Goal: Task Accomplishment & Management: Manage account settings

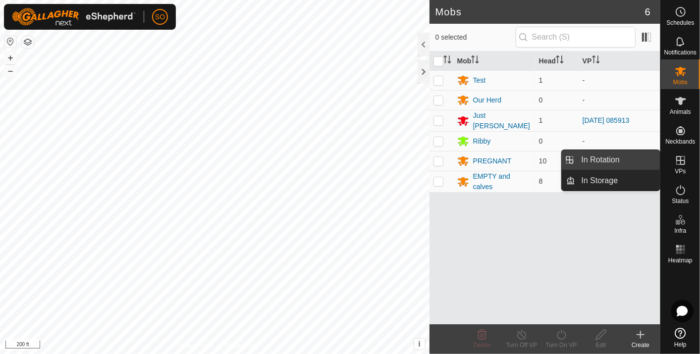
click at [613, 157] on link "In Rotation" at bounding box center [618, 160] width 85 height 20
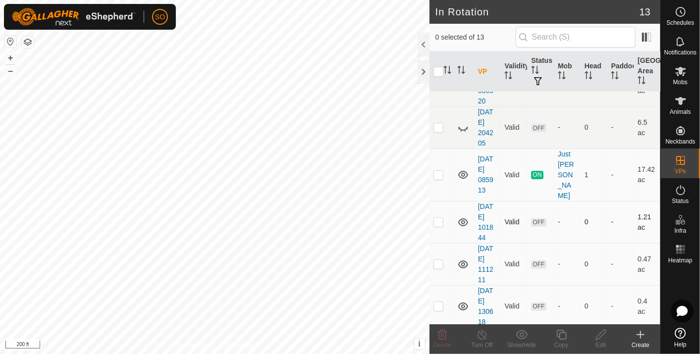
scroll to position [343, 0]
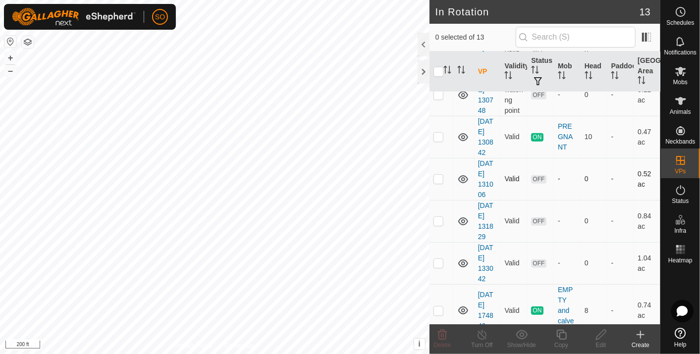
click at [437, 175] on p-checkbox at bounding box center [438, 179] width 10 height 8
checkbox input "true"
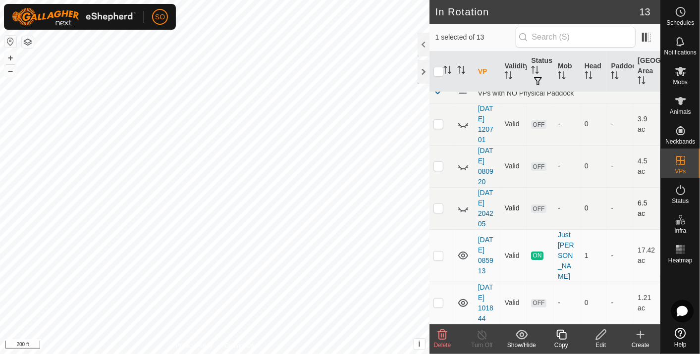
scroll to position [0, 0]
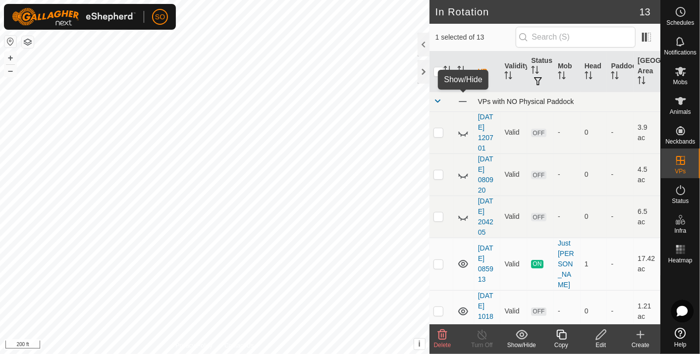
click at [463, 100] on span at bounding box center [462, 101] width 11 height 11
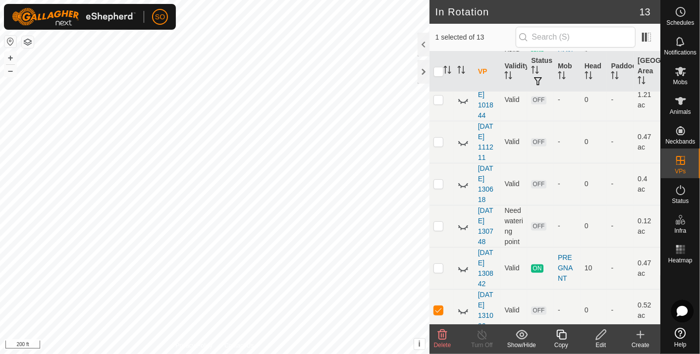
scroll to position [220, 0]
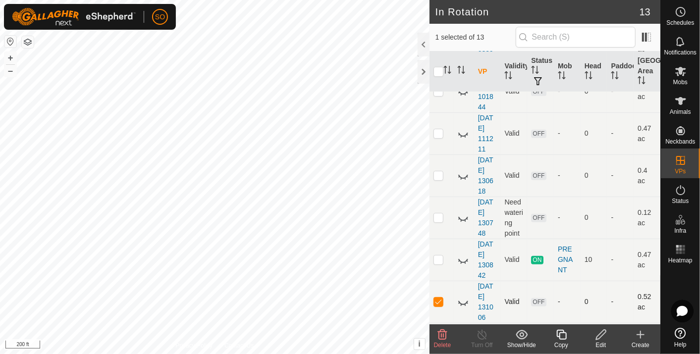
click at [463, 296] on icon at bounding box center [463, 302] width 12 height 12
click at [600, 334] on icon at bounding box center [601, 335] width 12 height 12
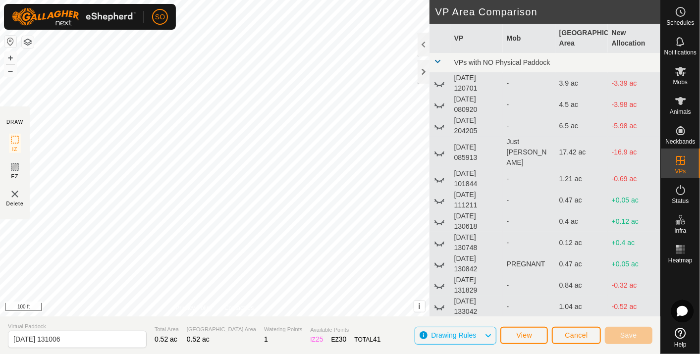
click at [358, 328] on div "DRAW IZ EZ Delete Privacy Policy Contact Us + – ⇧ i This application includes H…" at bounding box center [330, 177] width 660 height 354
click at [470, 354] on html "SO Schedules Notifications Mobs Animals Neckbands VPs Status Infra Heatmap Help…" at bounding box center [350, 177] width 700 height 354
click at [622, 330] on button "Save" at bounding box center [629, 335] width 48 height 17
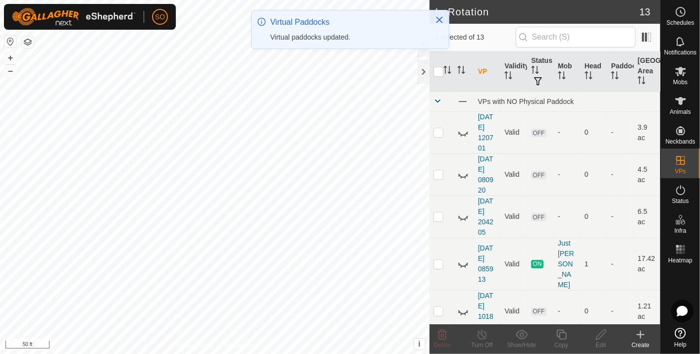
scroll to position [343, 0]
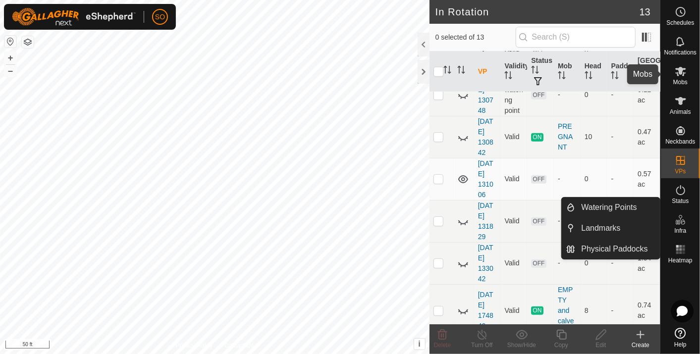
click at [680, 71] on icon at bounding box center [680, 71] width 11 height 9
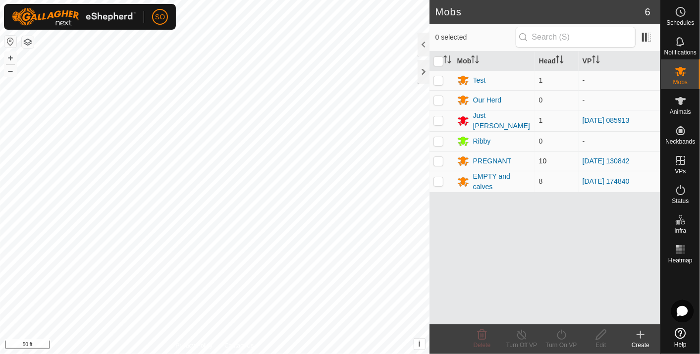
click at [438, 157] on p-checkbox at bounding box center [438, 161] width 10 height 8
checkbox input "true"
click at [559, 334] on icon at bounding box center [561, 335] width 12 height 12
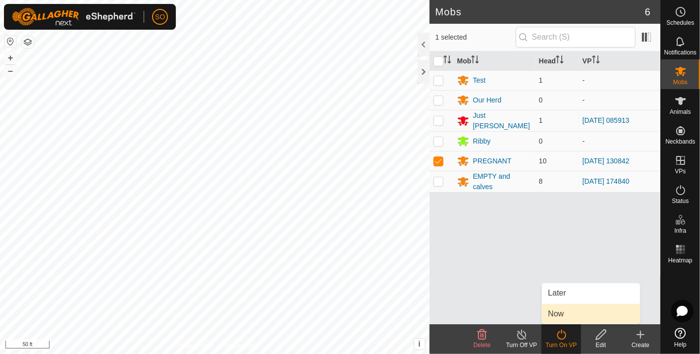
click at [566, 310] on link "Now" at bounding box center [591, 314] width 98 height 20
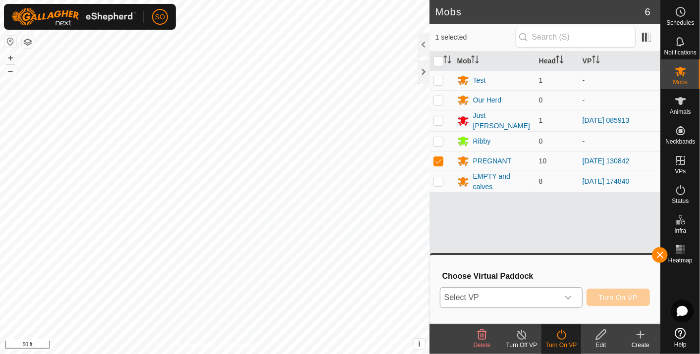
click at [572, 294] on icon "dropdown trigger" at bounding box center [568, 298] width 8 height 8
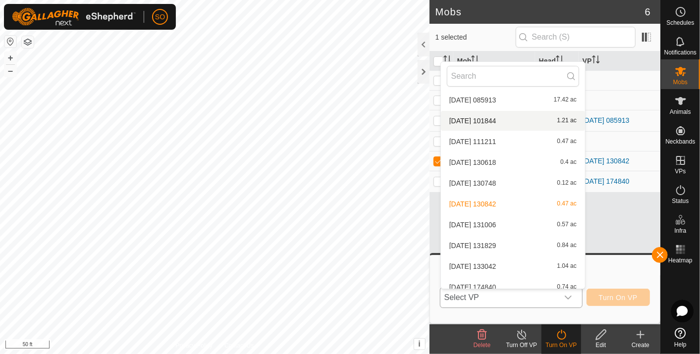
scroll to position [94, 0]
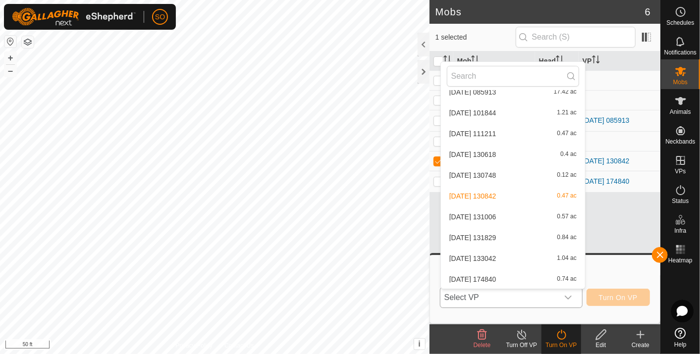
click at [501, 211] on li "[DATE] [DATE] 0.57 ac" at bounding box center [513, 217] width 144 height 20
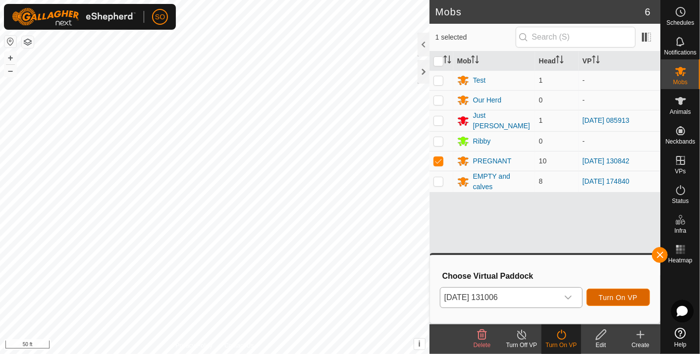
click at [619, 294] on span "Turn On VP" at bounding box center [618, 298] width 39 height 8
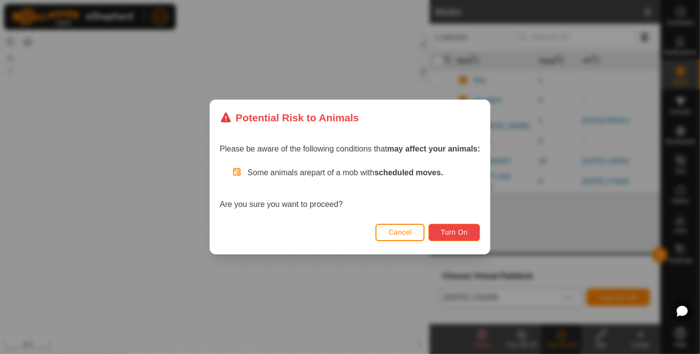
click at [457, 229] on span "Turn On" at bounding box center [454, 232] width 27 height 8
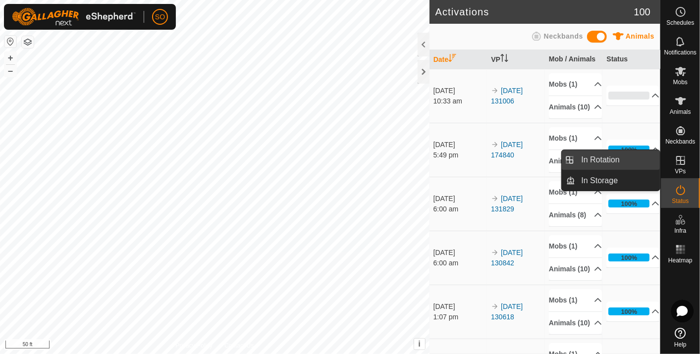
click at [614, 158] on link "In Rotation" at bounding box center [618, 160] width 85 height 20
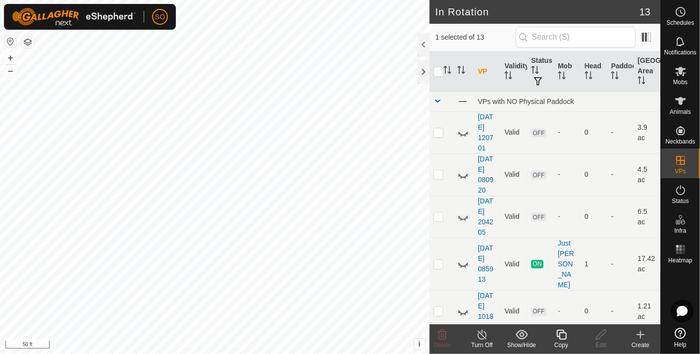
click at [640, 333] on icon at bounding box center [640, 334] width 0 height 7
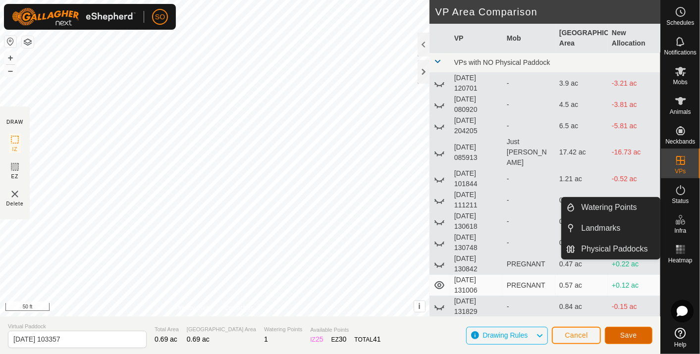
click at [632, 331] on span "Save" at bounding box center [628, 335] width 17 height 8
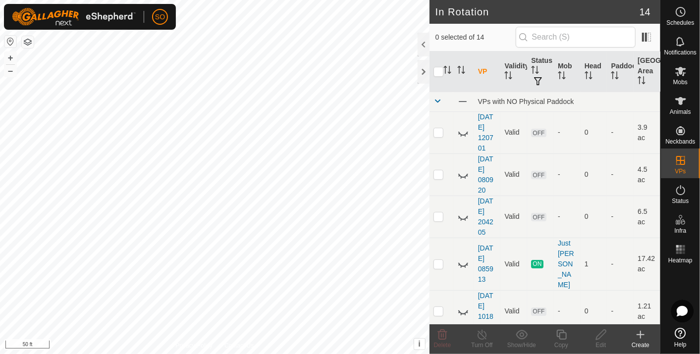
click at [640, 333] on icon at bounding box center [640, 334] width 0 height 7
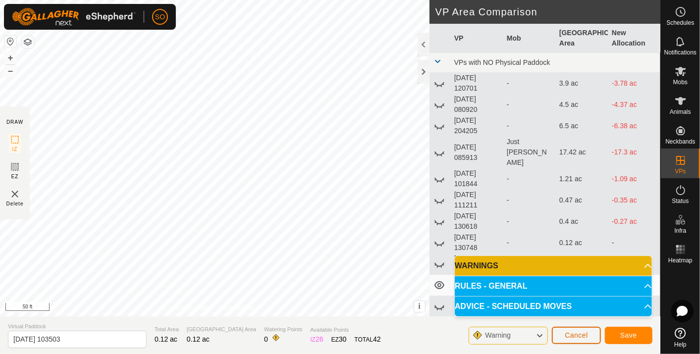
click at [574, 335] on span "Cancel" at bounding box center [576, 335] width 23 height 8
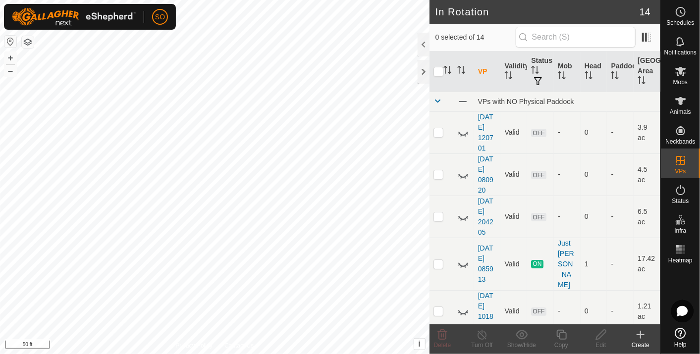
click at [640, 334] on icon at bounding box center [640, 334] width 0 height 7
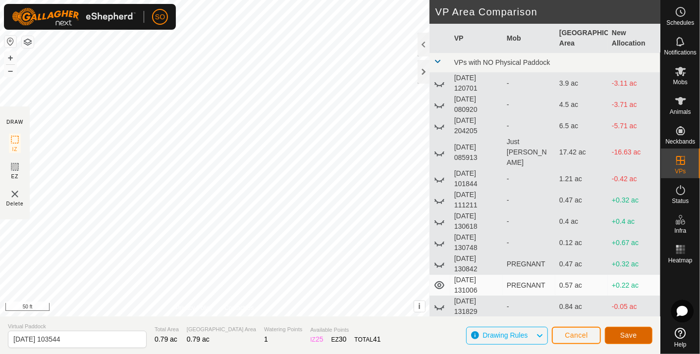
click at [635, 334] on span "Save" at bounding box center [628, 335] width 17 height 8
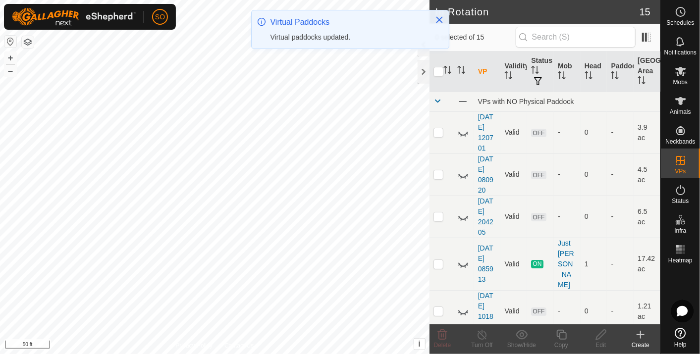
click at [641, 335] on icon at bounding box center [640, 335] width 7 height 0
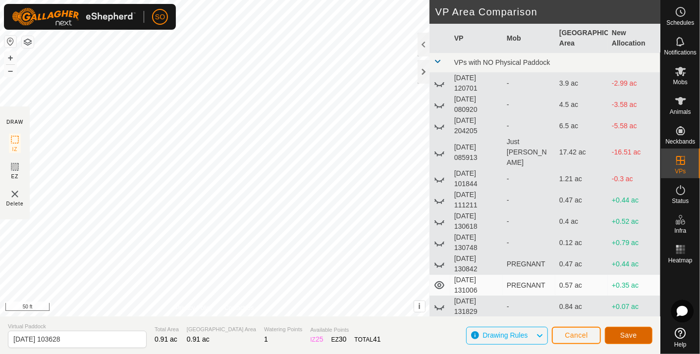
click at [621, 332] on span "Save" at bounding box center [628, 335] width 17 height 8
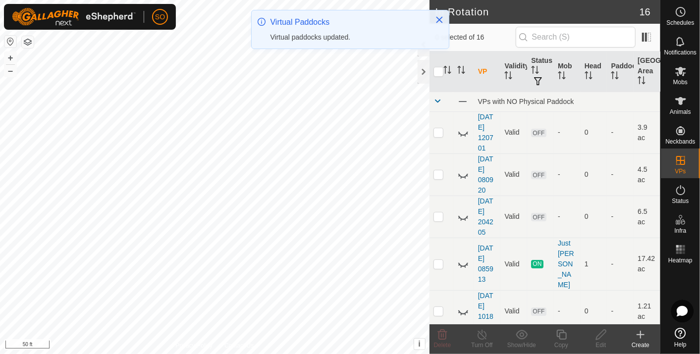
scroll to position [469, 0]
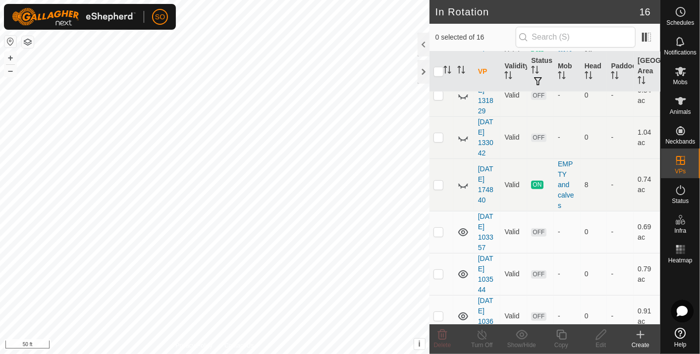
click at [641, 331] on icon at bounding box center [640, 335] width 12 height 12
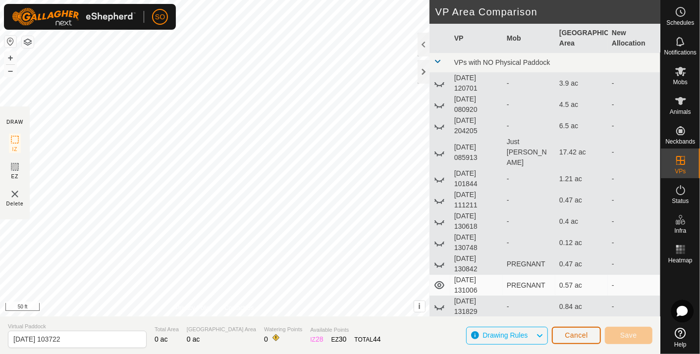
click at [576, 334] on span "Cancel" at bounding box center [576, 335] width 23 height 8
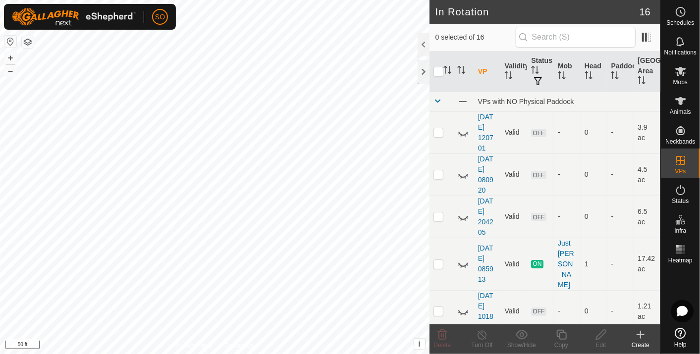
click at [640, 332] on icon at bounding box center [640, 334] width 0 height 7
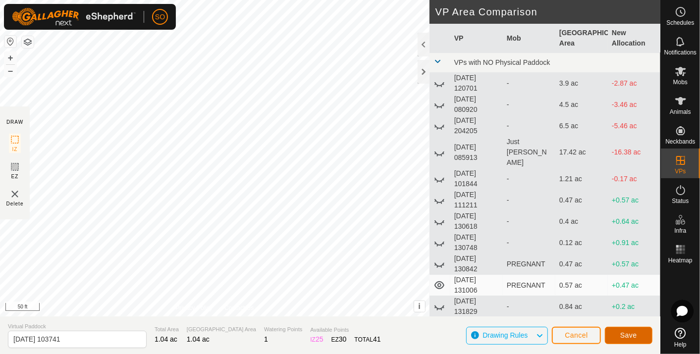
click at [625, 333] on span "Save" at bounding box center [628, 335] width 17 height 8
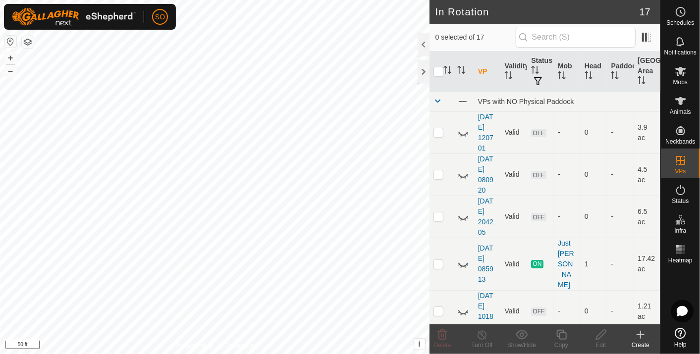
click at [641, 333] on icon at bounding box center [640, 335] width 12 height 12
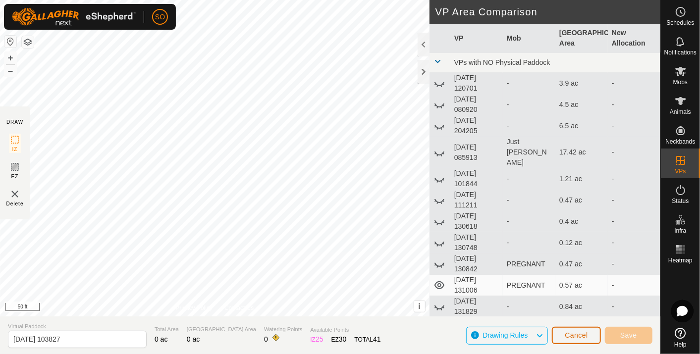
click at [575, 334] on span "Cancel" at bounding box center [576, 335] width 23 height 8
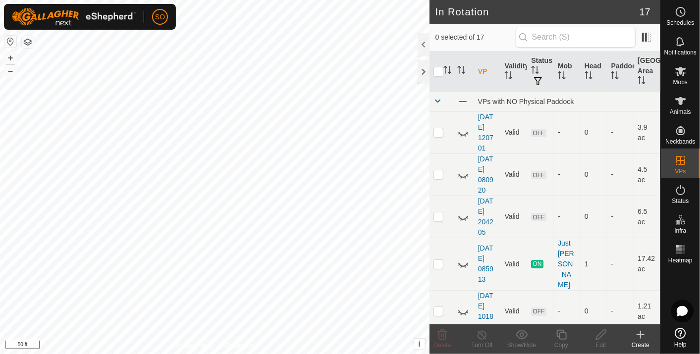
click at [640, 331] on icon at bounding box center [640, 335] width 12 height 12
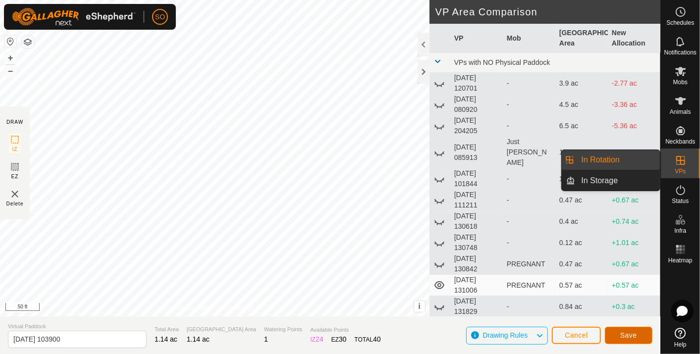
click at [630, 336] on span "Save" at bounding box center [628, 335] width 17 height 8
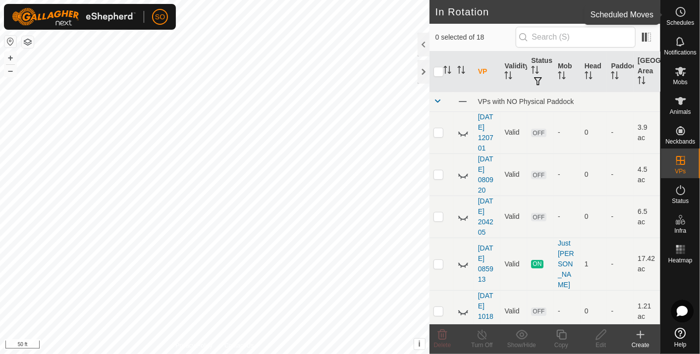
click at [680, 11] on icon at bounding box center [681, 12] width 12 height 12
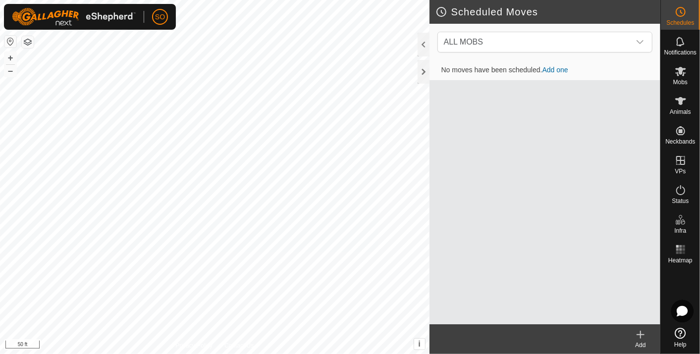
click at [642, 333] on icon at bounding box center [640, 335] width 12 height 12
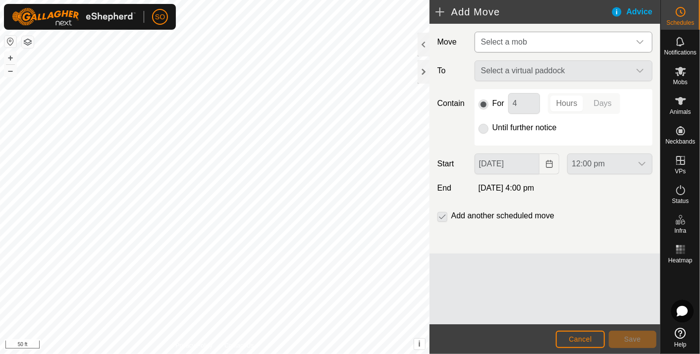
click at [644, 37] on div "dropdown trigger" at bounding box center [640, 42] width 20 height 20
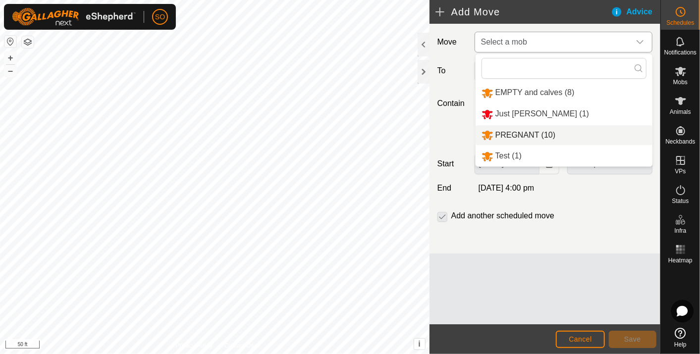
click at [521, 132] on li "PREGNANT (10)" at bounding box center [563, 135] width 177 height 20
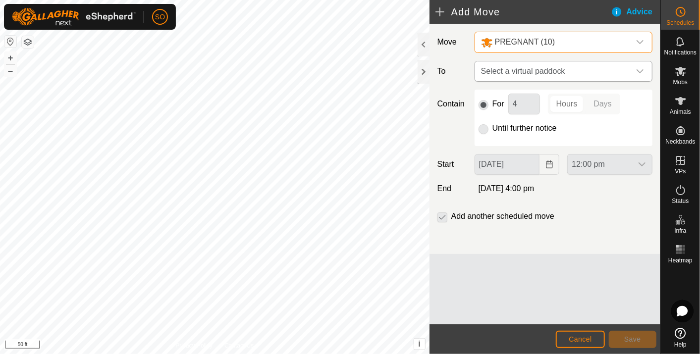
click at [639, 68] on icon "dropdown trigger" at bounding box center [640, 71] width 8 height 8
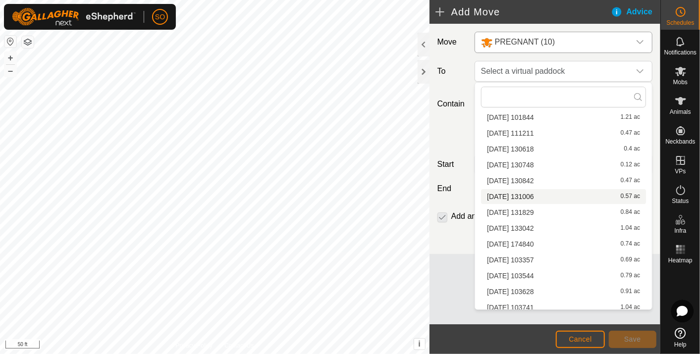
scroll to position [108, 0]
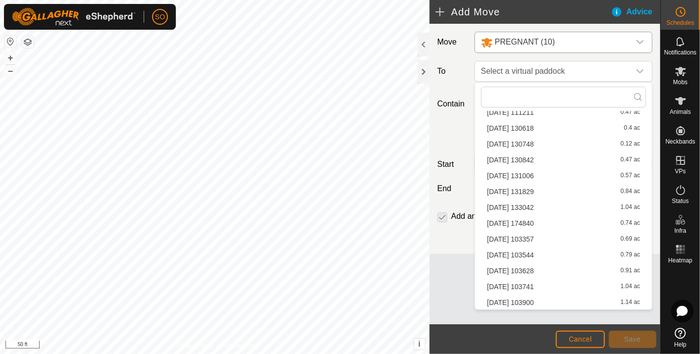
click at [533, 250] on li "[DATE] 103544 0.79 ac" at bounding box center [563, 255] width 165 height 15
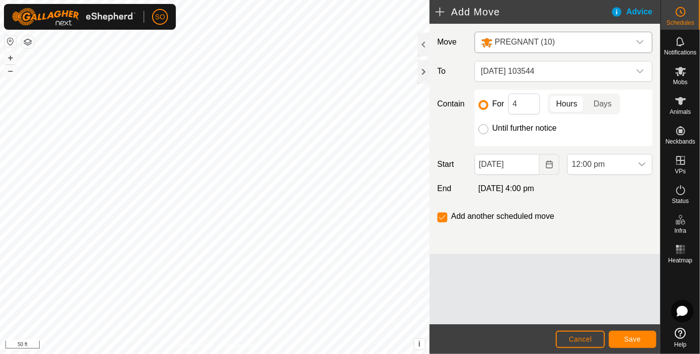
click at [482, 129] on input "Until further notice" at bounding box center [483, 129] width 10 height 10
radio input "true"
checkbox input "false"
click at [549, 161] on icon "Choose Date" at bounding box center [549, 164] width 8 height 8
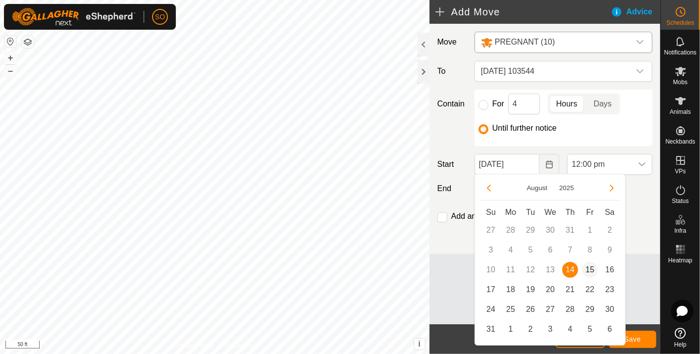
click at [591, 267] on span "15" at bounding box center [590, 270] width 16 height 16
type input "[DATE]"
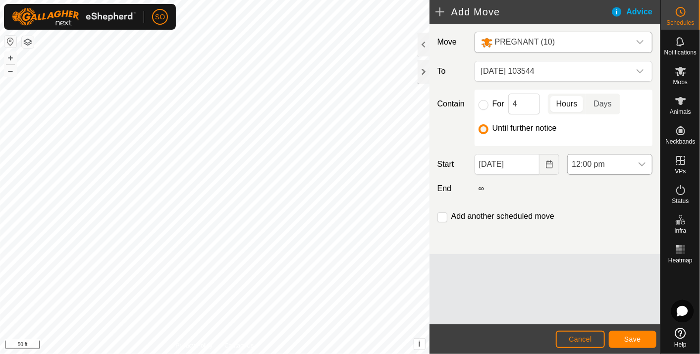
click at [642, 161] on icon "dropdown trigger" at bounding box center [642, 164] width 8 height 8
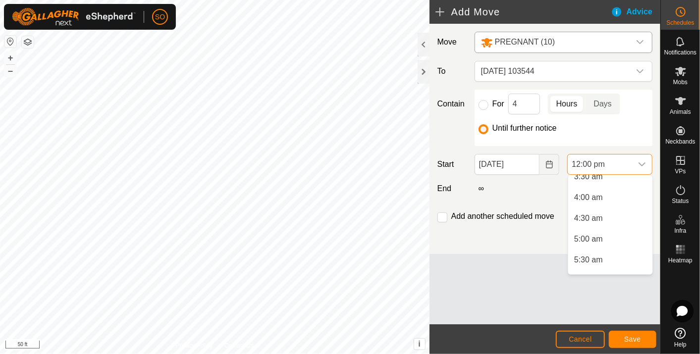
scroll to position [179, 0]
click at [598, 252] on li "6:00 am" at bounding box center [610, 256] width 84 height 20
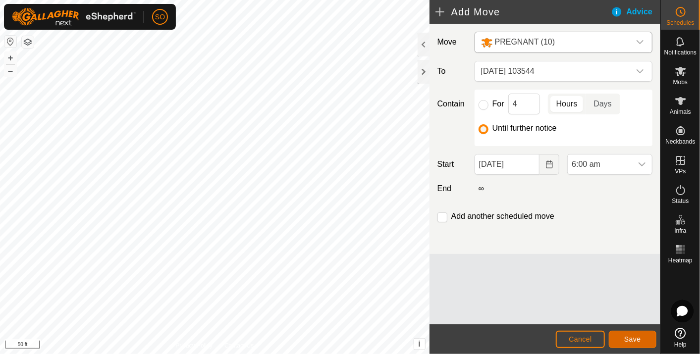
click at [633, 335] on span "Save" at bounding box center [632, 339] width 17 height 8
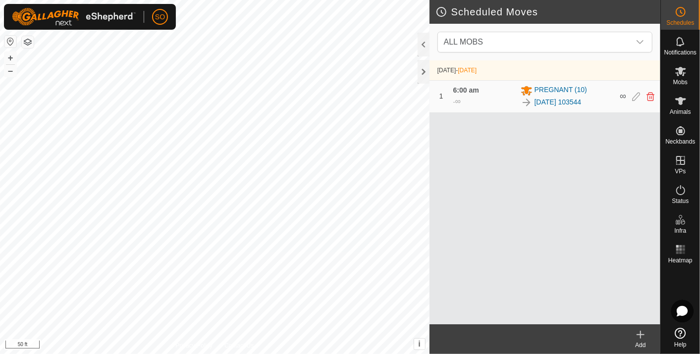
click at [642, 332] on icon at bounding box center [640, 335] width 12 height 12
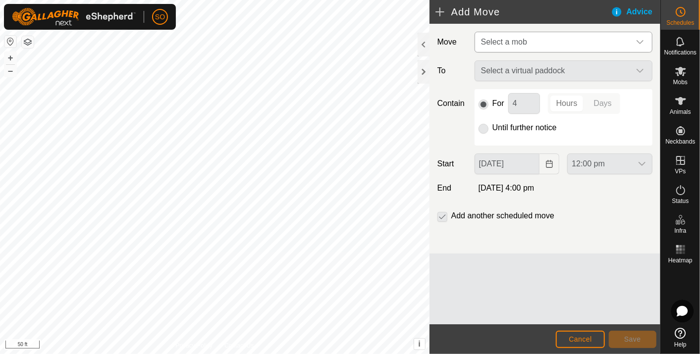
click at [641, 40] on icon "dropdown trigger" at bounding box center [640, 42] width 8 height 8
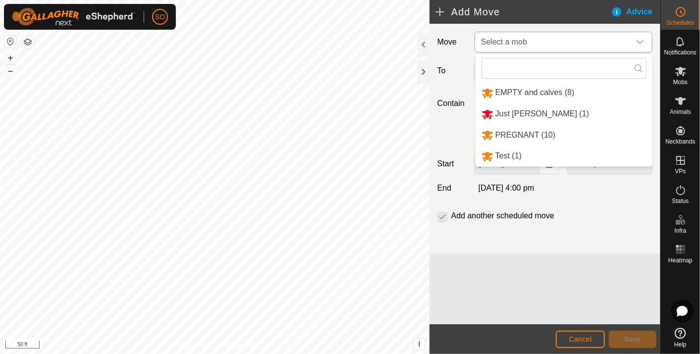
click at [531, 130] on li "PREGNANT (10)" at bounding box center [563, 135] width 177 height 20
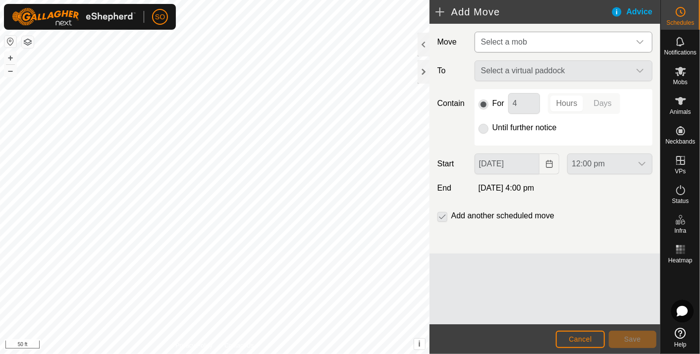
type input "[DATE]"
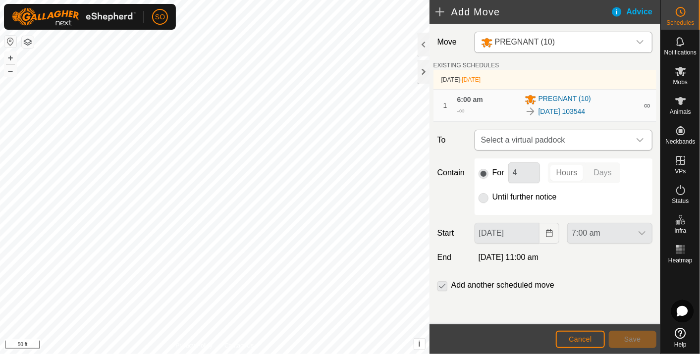
click at [642, 140] on icon "dropdown trigger" at bounding box center [639, 140] width 7 height 4
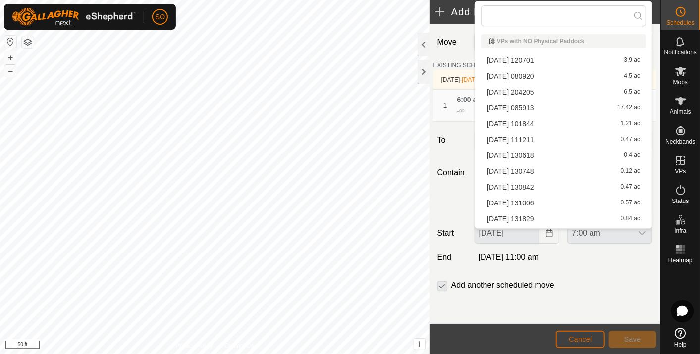
click at [580, 338] on span "Cancel" at bounding box center [580, 339] width 23 height 8
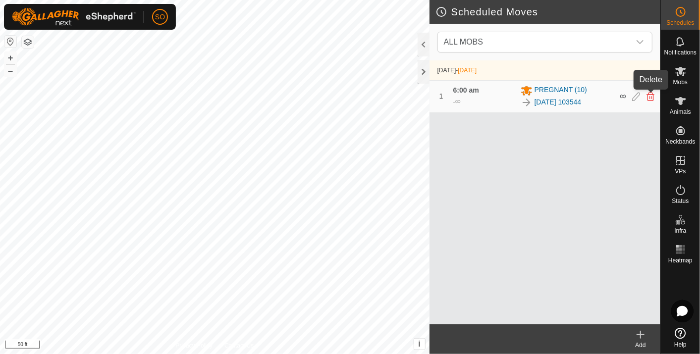
click at [651, 96] on icon at bounding box center [650, 96] width 8 height 9
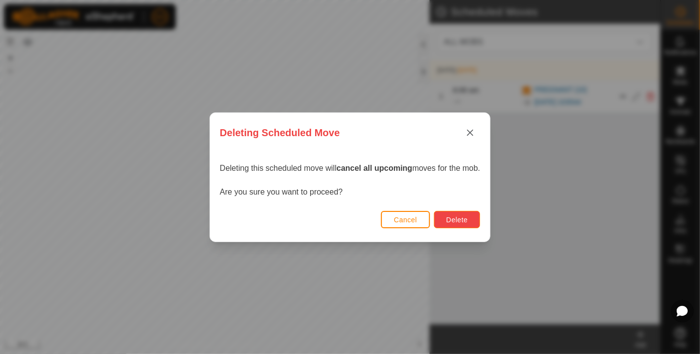
click at [452, 213] on button "Delete" at bounding box center [457, 219] width 46 height 17
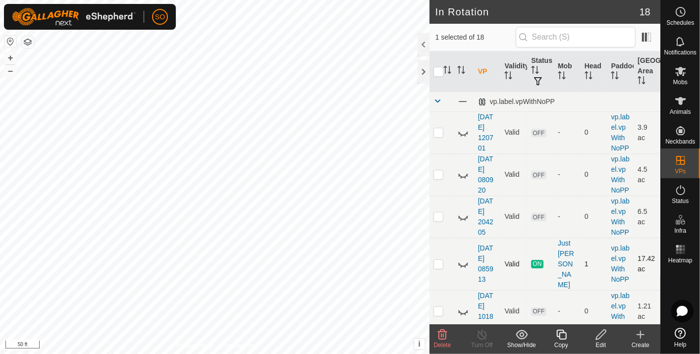
checkbox input "false"
checkbox input "true"
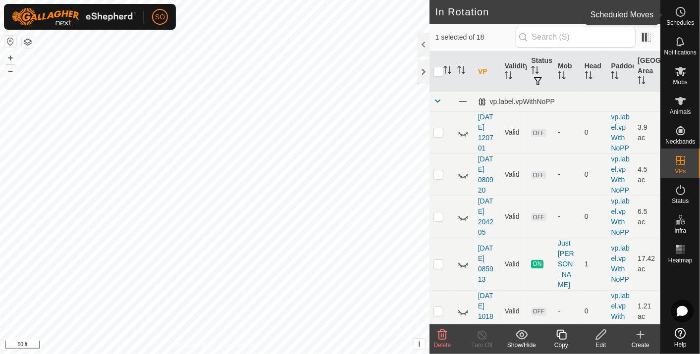
click at [681, 14] on icon at bounding box center [681, 12] width 12 height 12
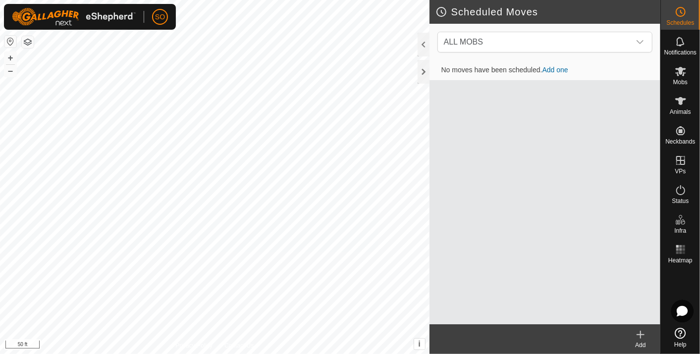
click at [640, 334] on icon at bounding box center [640, 334] width 0 height 7
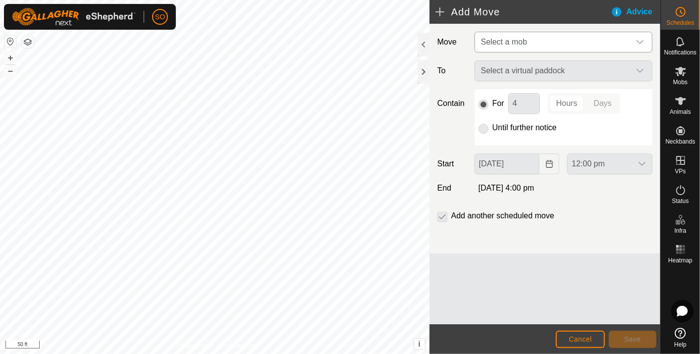
click at [640, 39] on icon "dropdown trigger" at bounding box center [640, 42] width 8 height 8
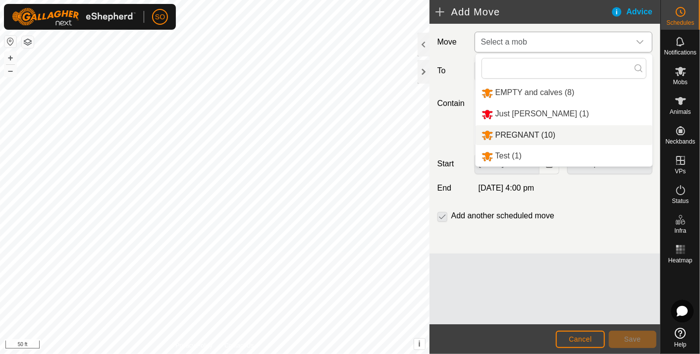
click at [532, 131] on li "PREGNANT (10)" at bounding box center [563, 135] width 177 height 20
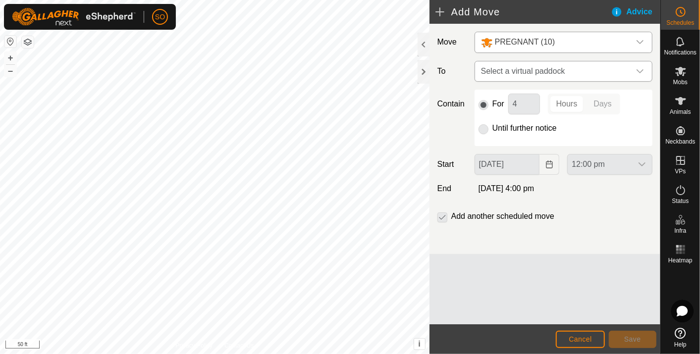
click at [642, 69] on icon "dropdown trigger" at bounding box center [640, 71] width 8 height 8
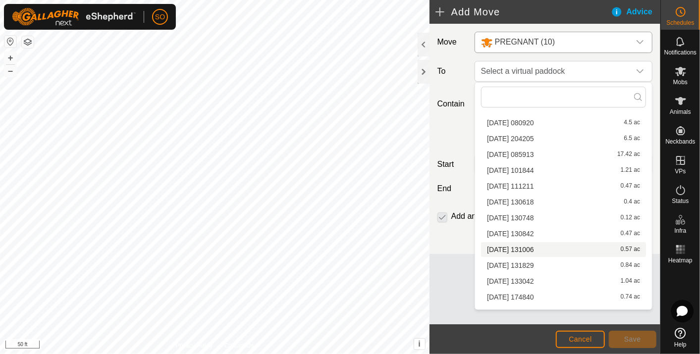
scroll to position [55, 0]
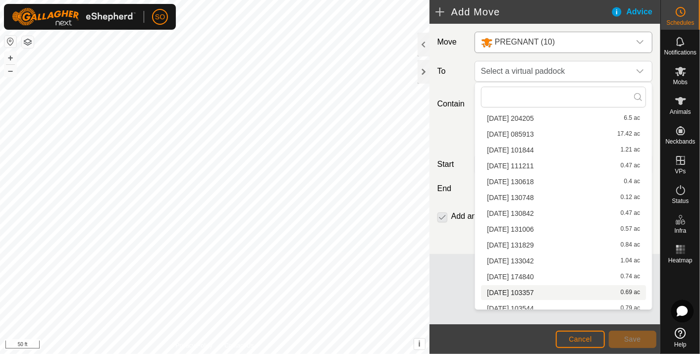
click at [530, 289] on li "[DATE] 103357 0.69 ac" at bounding box center [563, 292] width 165 height 15
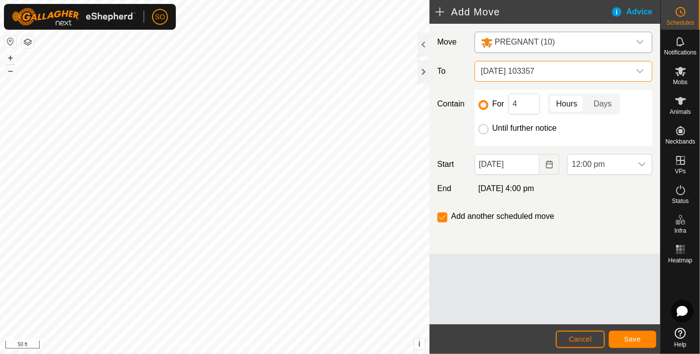
click at [483, 128] on input "Until further notice" at bounding box center [483, 129] width 10 height 10
radio input "true"
checkbox input "false"
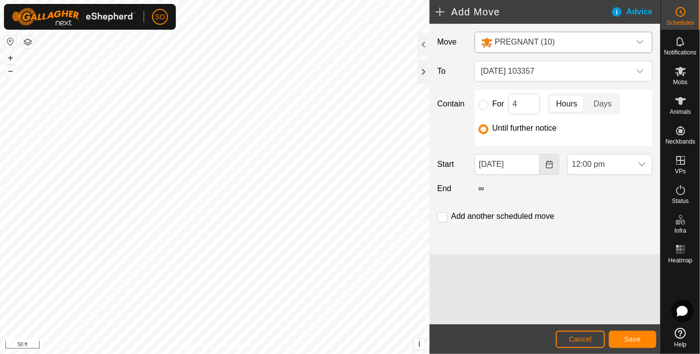
click at [550, 163] on icon "Choose Date" at bounding box center [549, 164] width 6 height 8
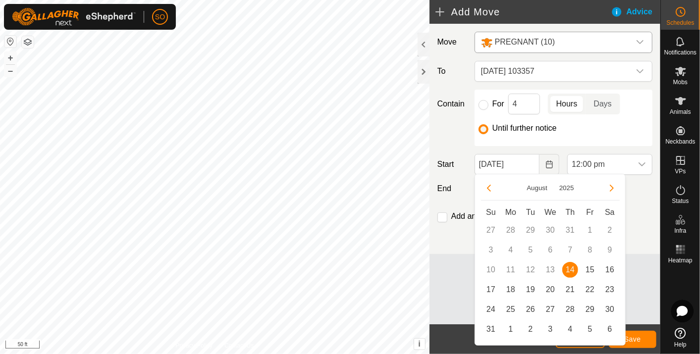
click at [639, 216] on div "Add another scheduled move" at bounding box center [544, 221] width 223 height 20
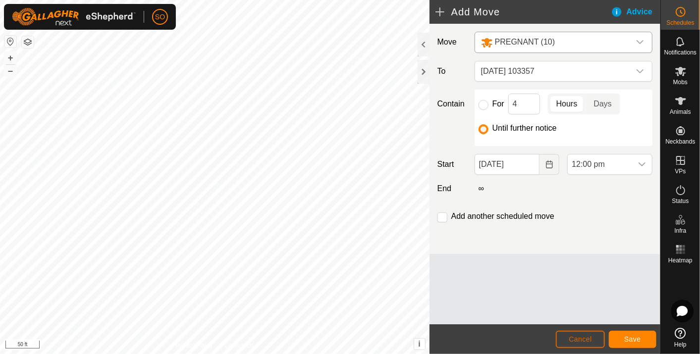
click at [573, 336] on span "Cancel" at bounding box center [580, 339] width 23 height 8
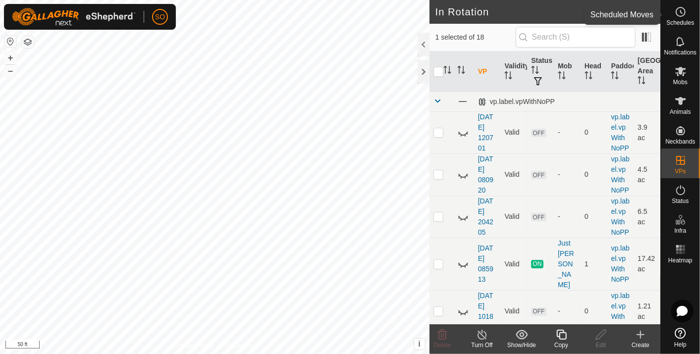
click at [682, 11] on icon at bounding box center [681, 12] width 12 height 12
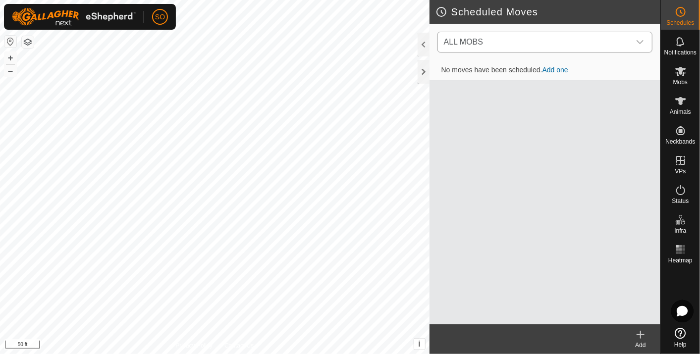
click at [645, 39] on div "dropdown trigger" at bounding box center [640, 42] width 20 height 20
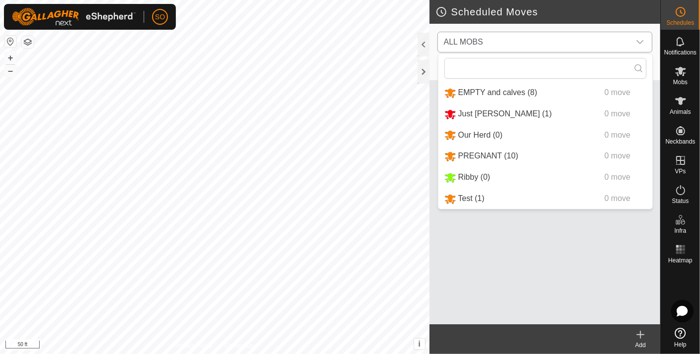
click at [471, 154] on li "PREGNANT (10) 0 move" at bounding box center [545, 156] width 214 height 20
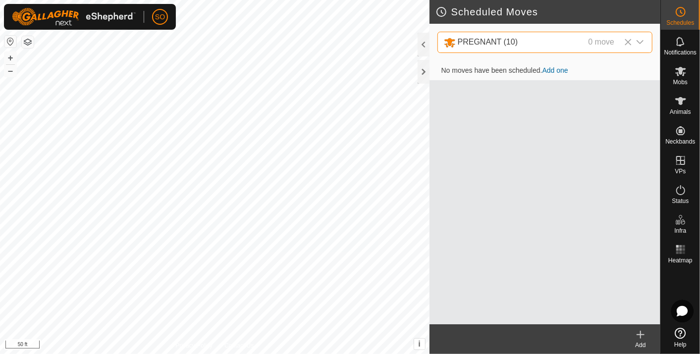
click at [547, 68] on link "Add one" at bounding box center [555, 70] width 26 height 8
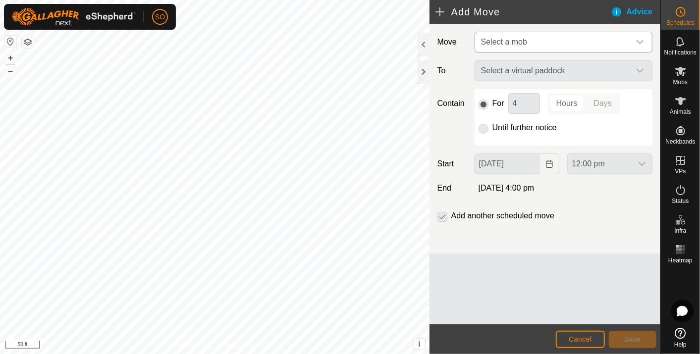
click at [644, 38] on div "dropdown trigger" at bounding box center [640, 42] width 20 height 20
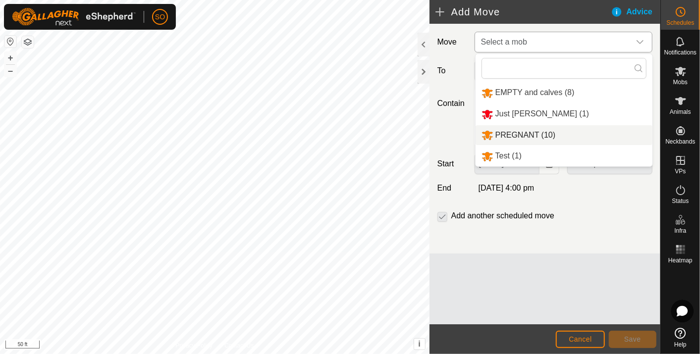
click at [523, 131] on li "PREGNANT (10)" at bounding box center [563, 135] width 177 height 20
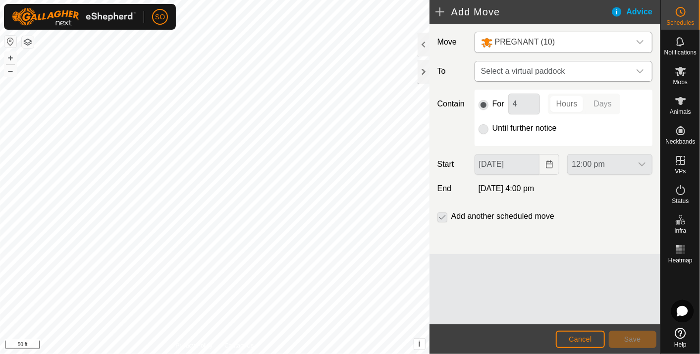
click at [639, 67] on icon "dropdown trigger" at bounding box center [640, 71] width 8 height 8
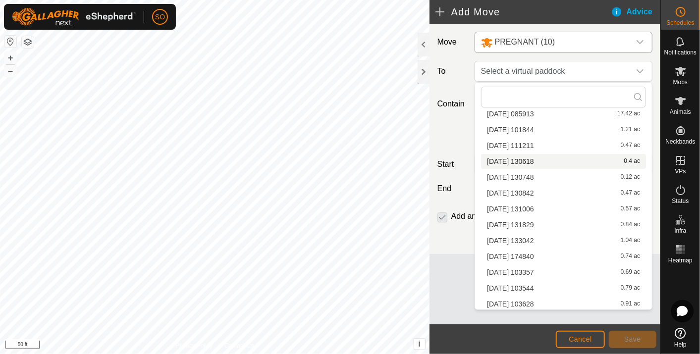
scroll to position [108, 0]
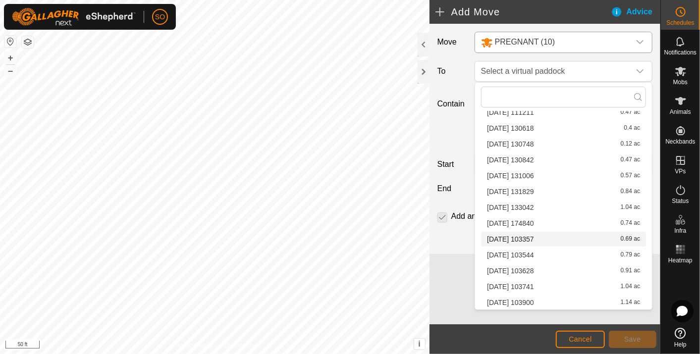
click at [538, 235] on li "[DATE] 103357 0.69 ac" at bounding box center [563, 239] width 165 height 15
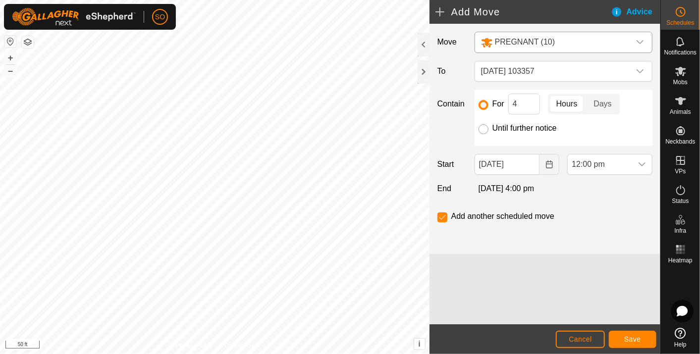
click at [484, 127] on input "Until further notice" at bounding box center [483, 129] width 10 height 10
radio input "true"
checkbox input "false"
click at [547, 162] on icon "Choose Date" at bounding box center [549, 164] width 8 height 8
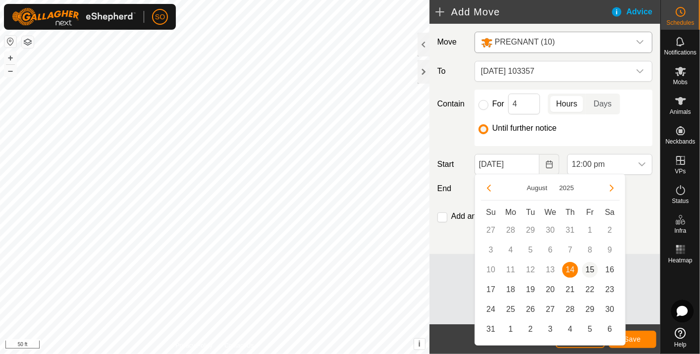
click at [589, 267] on span "15" at bounding box center [590, 270] width 16 height 16
type input "[DATE]"
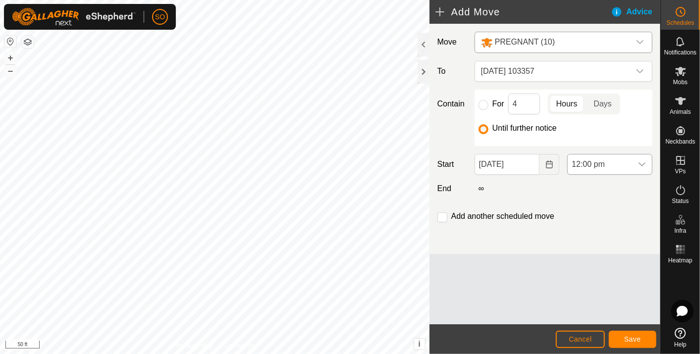
click at [642, 161] on icon "dropdown trigger" at bounding box center [642, 164] width 8 height 8
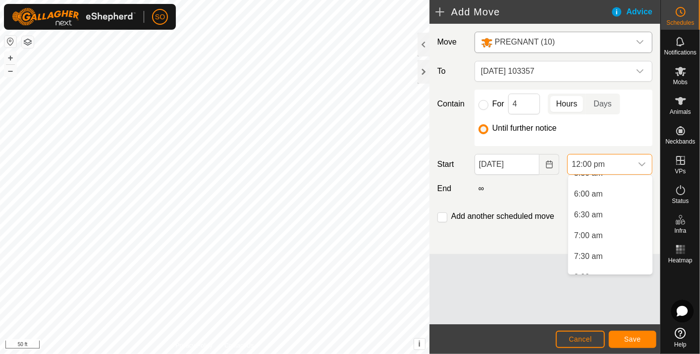
scroll to position [215, 0]
click at [584, 216] on li "6:00 am" at bounding box center [610, 220] width 84 height 20
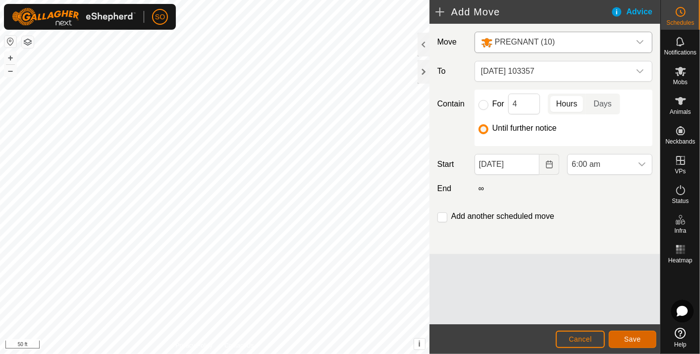
click at [630, 336] on span "Save" at bounding box center [632, 339] width 17 height 8
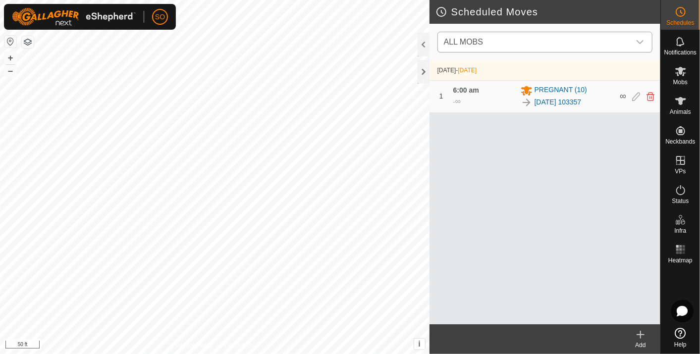
click at [636, 42] on icon "dropdown trigger" at bounding box center [640, 42] width 8 height 8
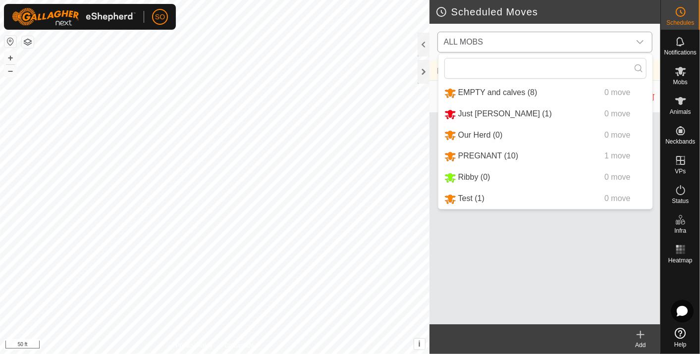
click at [495, 154] on li "PREGNANT (10) 1 move" at bounding box center [545, 156] width 214 height 20
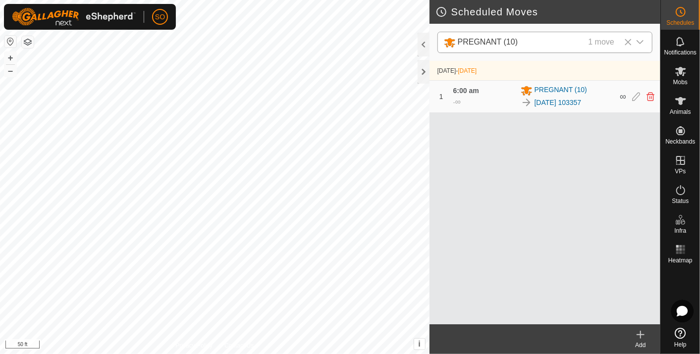
click at [644, 334] on icon at bounding box center [640, 335] width 12 height 12
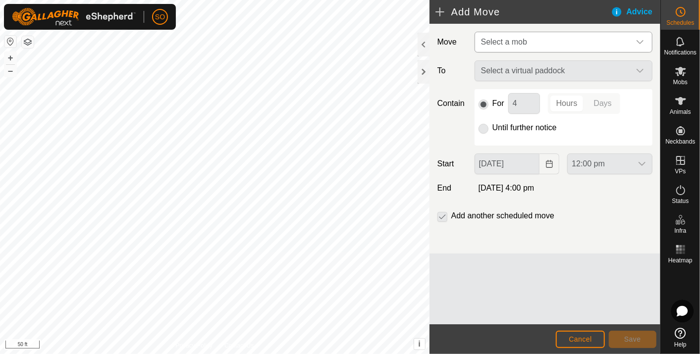
click at [642, 42] on icon "dropdown trigger" at bounding box center [639, 42] width 7 height 4
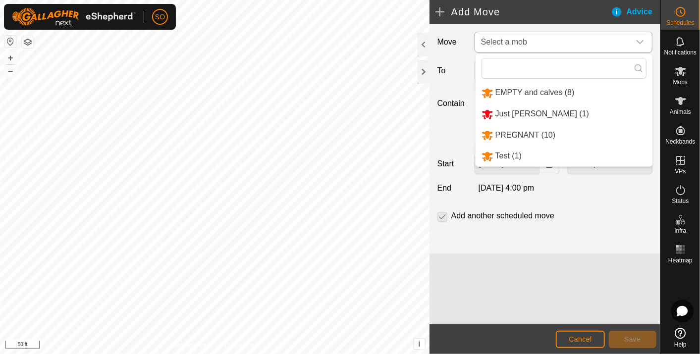
click at [521, 129] on li "PREGNANT (10)" at bounding box center [563, 135] width 177 height 20
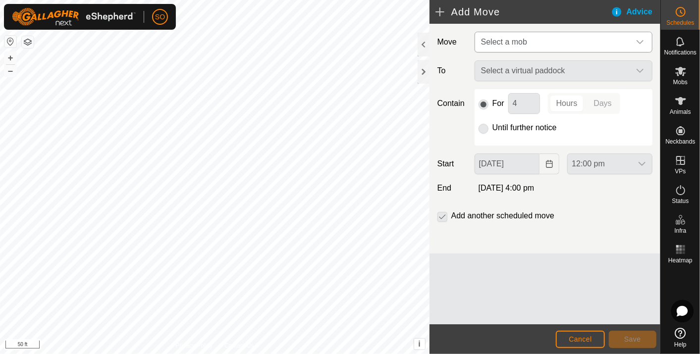
type input "[DATE]"
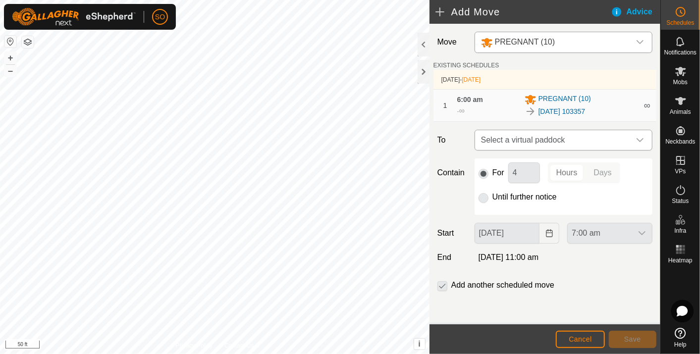
click at [642, 138] on icon "dropdown trigger" at bounding box center [640, 140] width 8 height 8
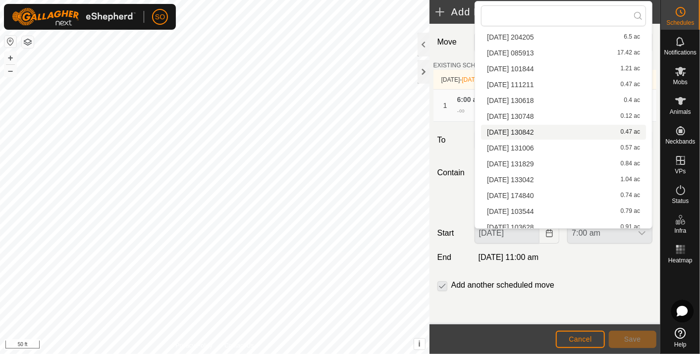
scroll to position [93, 0]
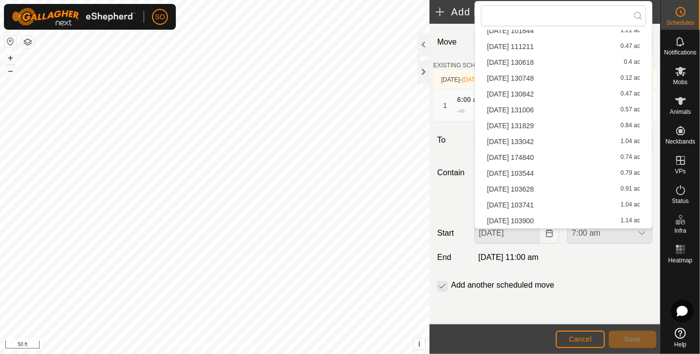
click at [522, 168] on li "[DATE] 103544 0.79 ac" at bounding box center [563, 173] width 165 height 15
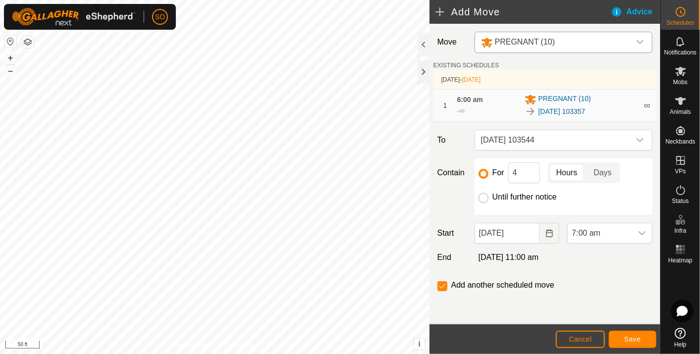
click at [485, 195] on input "Until further notice" at bounding box center [483, 198] width 10 height 10
radio input "true"
checkbox input "false"
click at [551, 232] on icon "Choose Date" at bounding box center [549, 233] width 8 height 8
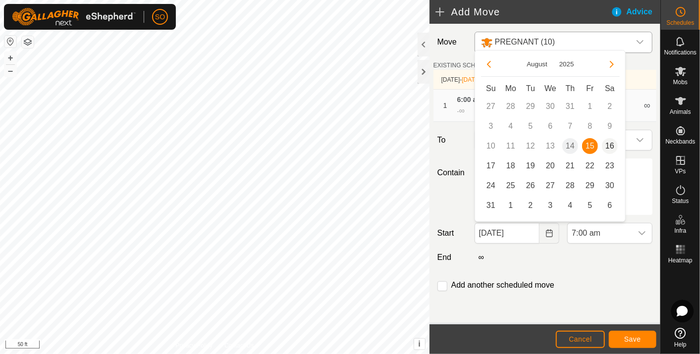
click at [611, 144] on span "16" at bounding box center [610, 146] width 16 height 16
type input "[DATE]"
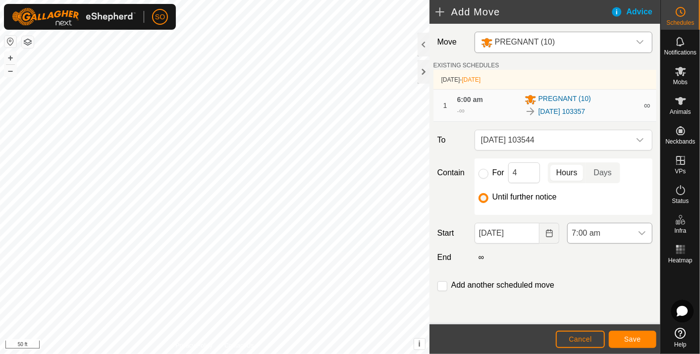
click at [642, 229] on icon "dropdown trigger" at bounding box center [642, 233] width 8 height 8
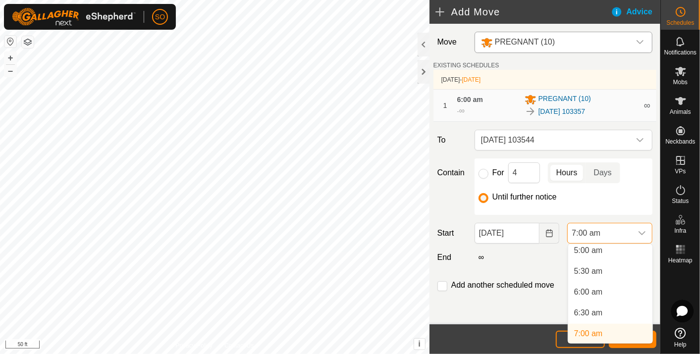
scroll to position [208, 0]
click at [599, 292] on li "6:00 am" at bounding box center [610, 296] width 84 height 20
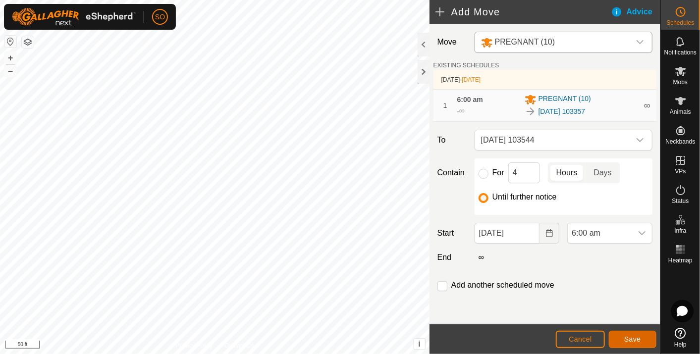
click at [636, 339] on span "Save" at bounding box center [632, 339] width 17 height 8
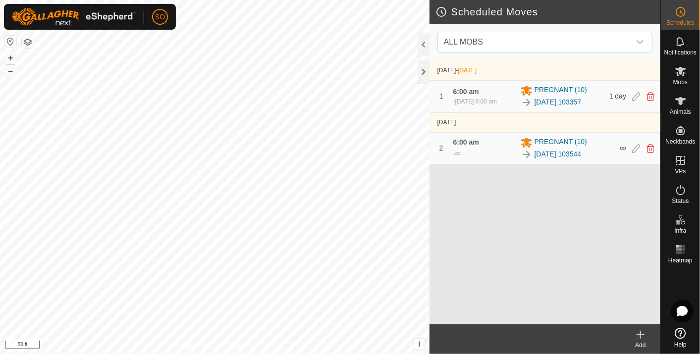
click at [643, 335] on icon at bounding box center [640, 335] width 7 height 0
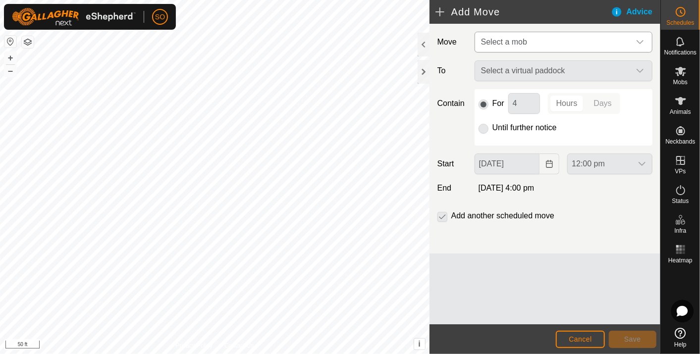
click at [644, 40] on div "dropdown trigger" at bounding box center [640, 42] width 20 height 20
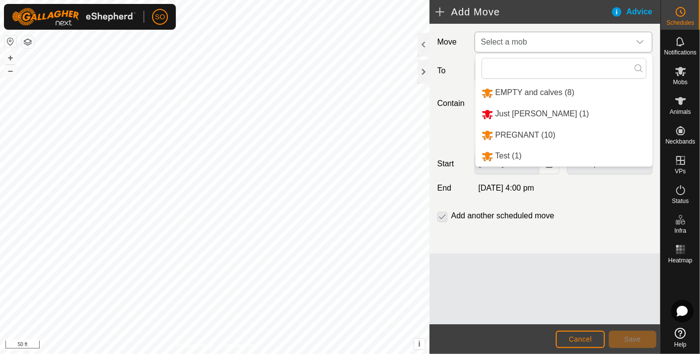
click at [527, 131] on li "PREGNANT (10)" at bounding box center [563, 135] width 177 height 20
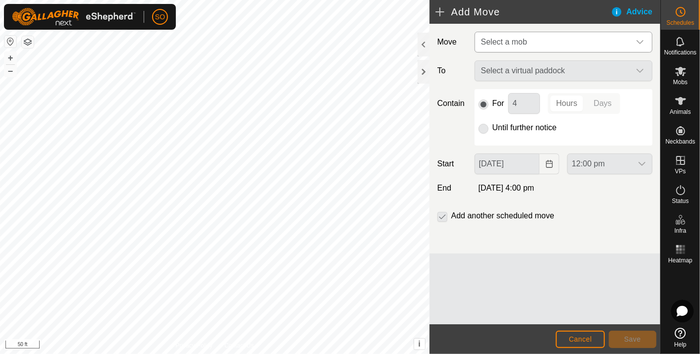
type input "[DATE]"
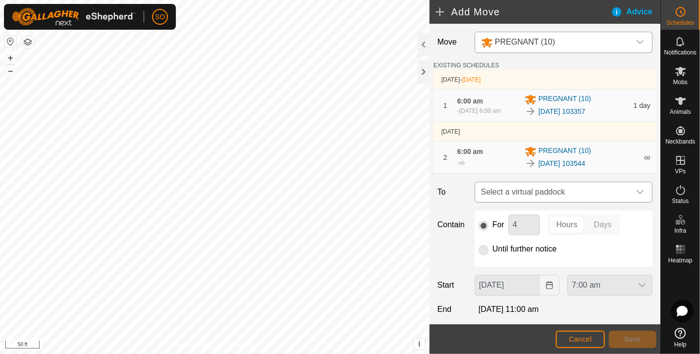
click at [636, 189] on icon "dropdown trigger" at bounding box center [640, 192] width 8 height 8
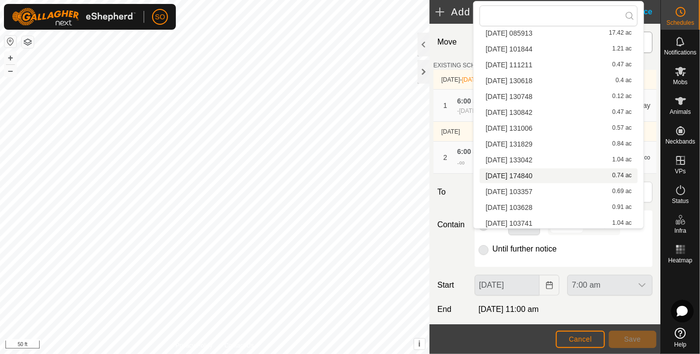
scroll to position [93, 0]
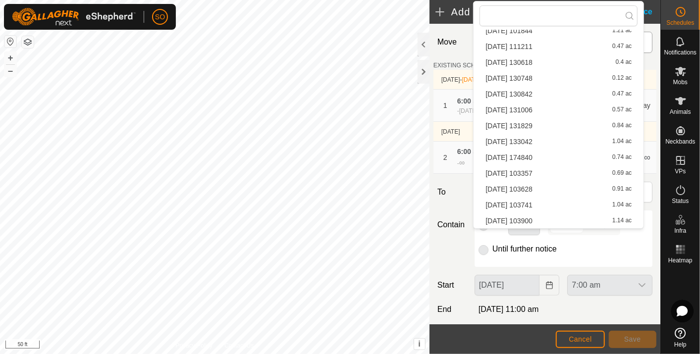
click at [543, 186] on li "[DATE] 103628 0.91 ac" at bounding box center [558, 189] width 158 height 15
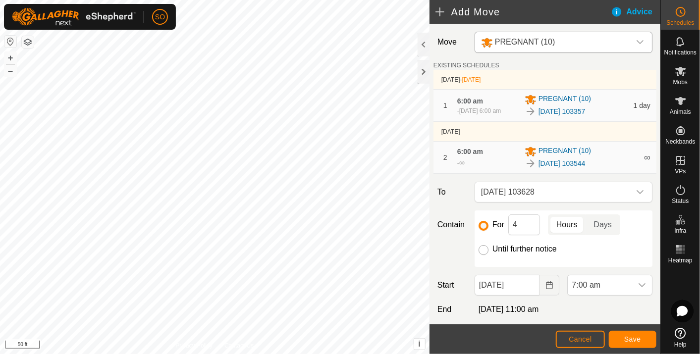
click at [480, 247] on input "Until further notice" at bounding box center [483, 250] width 10 height 10
radio input "true"
checkbox input "false"
click at [546, 284] on icon "Choose Date" at bounding box center [549, 285] width 6 height 8
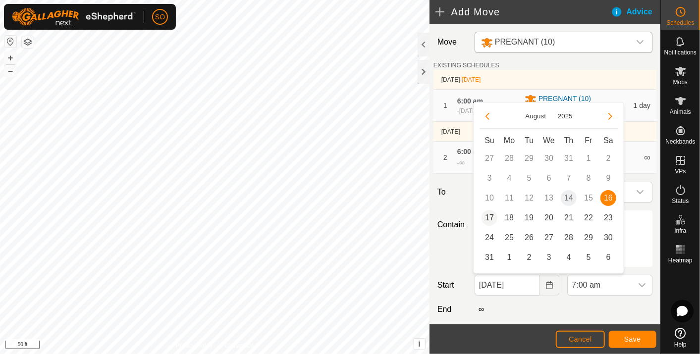
click at [487, 213] on span "17" at bounding box center [489, 218] width 16 height 16
type input "[DATE]"
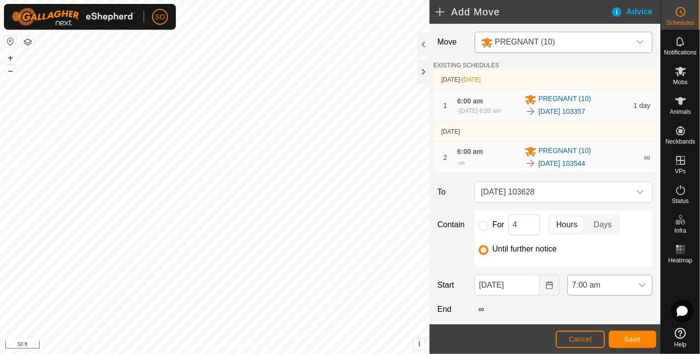
click at [638, 283] on icon "dropdown trigger" at bounding box center [642, 285] width 8 height 8
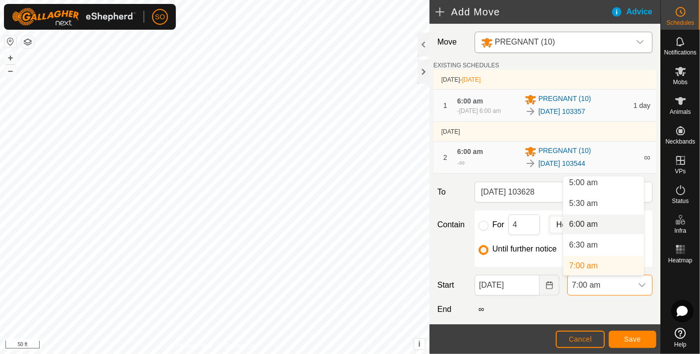
click at [592, 219] on li "6:00 am" at bounding box center [603, 224] width 81 height 20
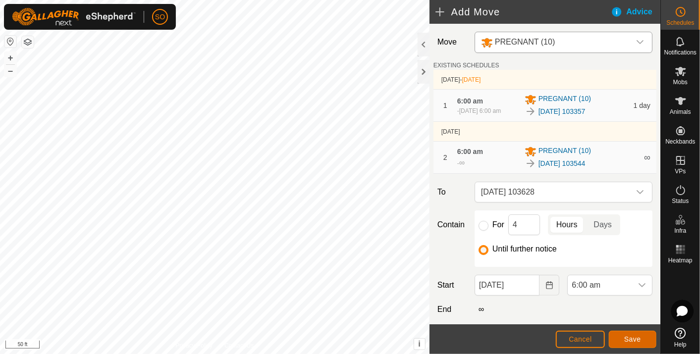
click at [638, 337] on span "Save" at bounding box center [632, 339] width 17 height 8
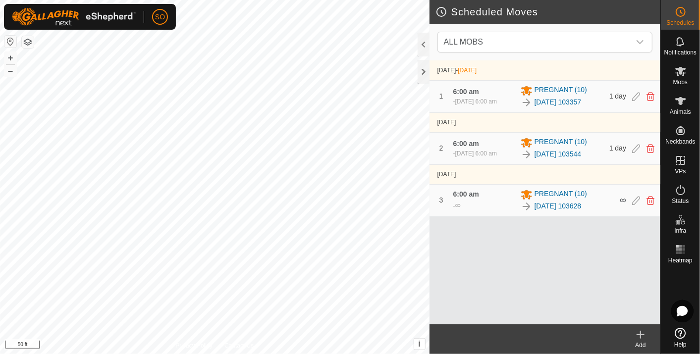
click at [642, 334] on icon at bounding box center [640, 335] width 12 height 12
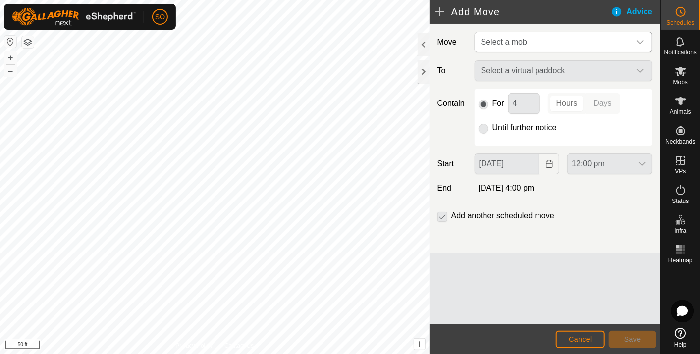
click at [639, 41] on icon "dropdown trigger" at bounding box center [640, 42] width 8 height 8
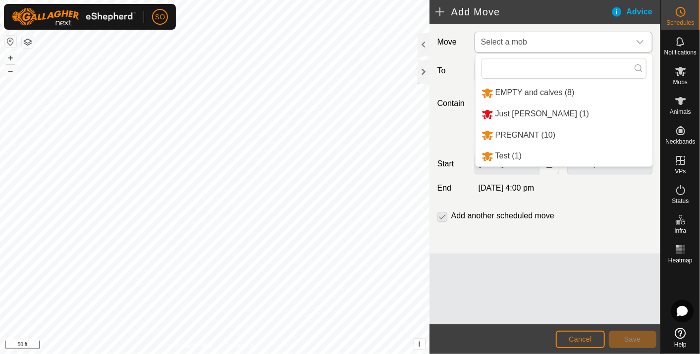
click at [524, 131] on li "PREGNANT (10)" at bounding box center [563, 135] width 177 height 20
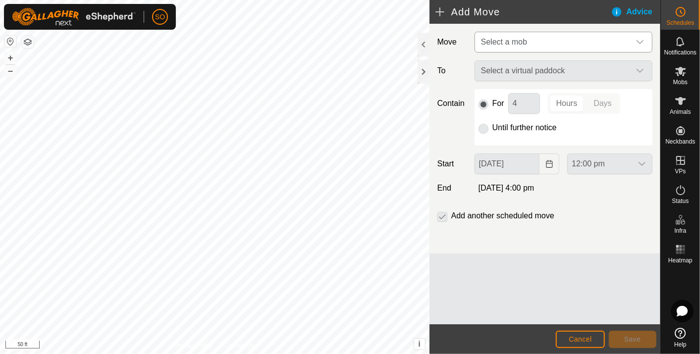
type input "[DATE]"
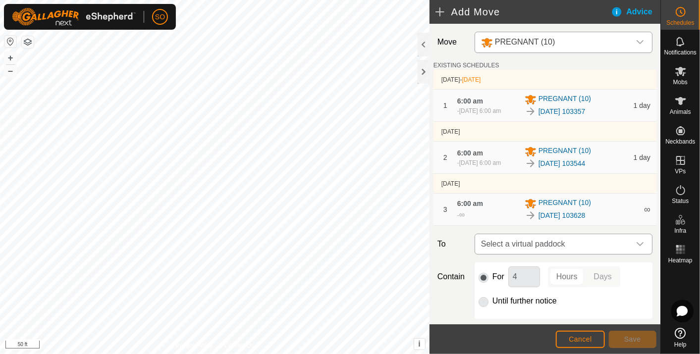
click at [636, 240] on icon "dropdown trigger" at bounding box center [640, 244] width 8 height 8
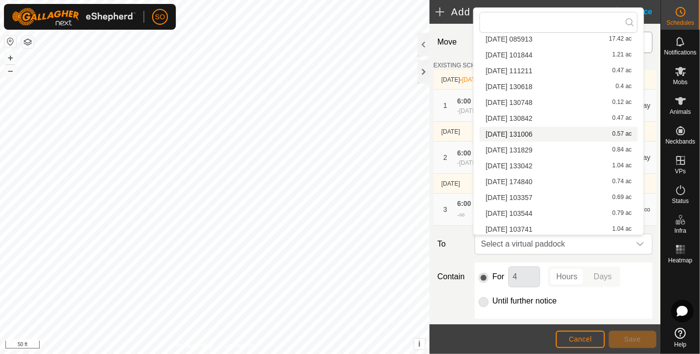
scroll to position [93, 0]
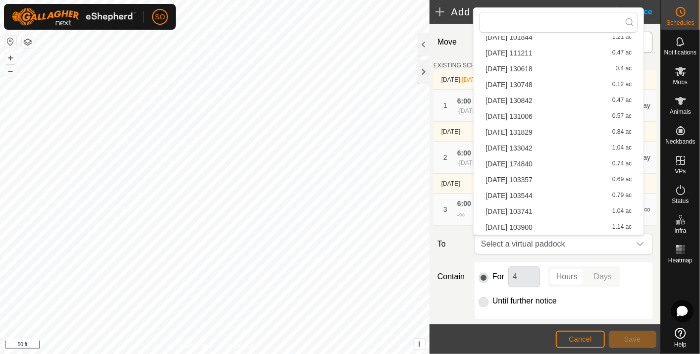
click at [531, 208] on li "[DATE] 103741 1.04 ac" at bounding box center [558, 211] width 158 height 15
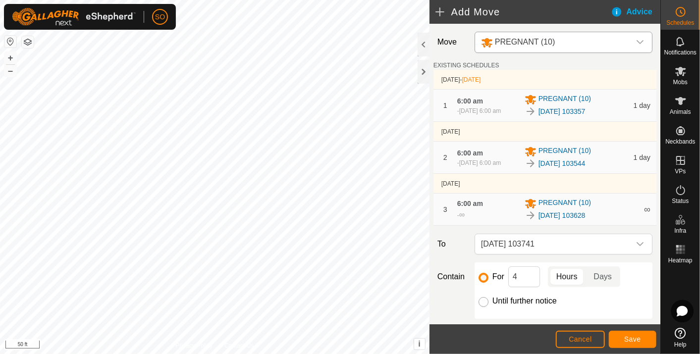
click at [484, 301] on input "Until further notice" at bounding box center [483, 302] width 10 height 10
radio input "true"
checkbox input "false"
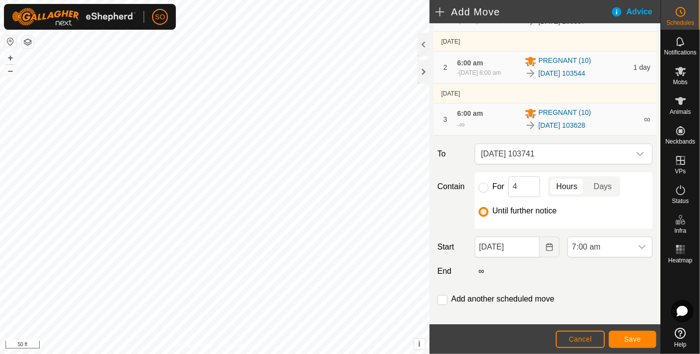
scroll to position [101, 0]
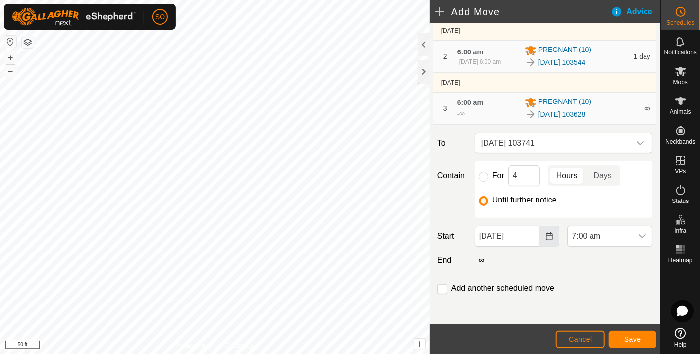
click at [546, 235] on icon "Choose Date" at bounding box center [549, 236] width 6 height 8
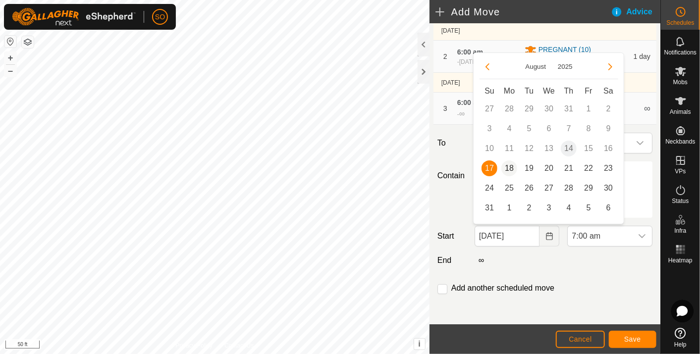
click at [509, 166] on span "18" at bounding box center [509, 168] width 16 height 16
type input "[DATE]"
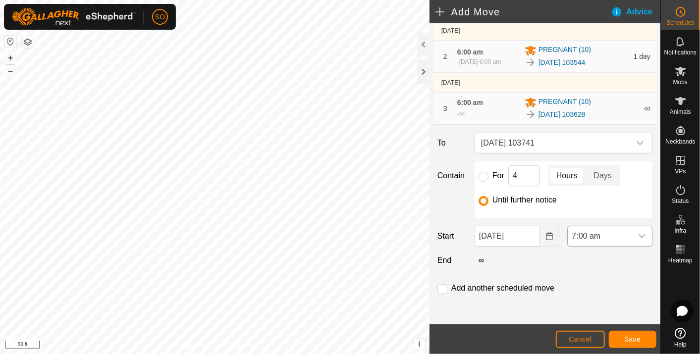
click at [638, 233] on icon "dropdown trigger" at bounding box center [642, 236] width 8 height 8
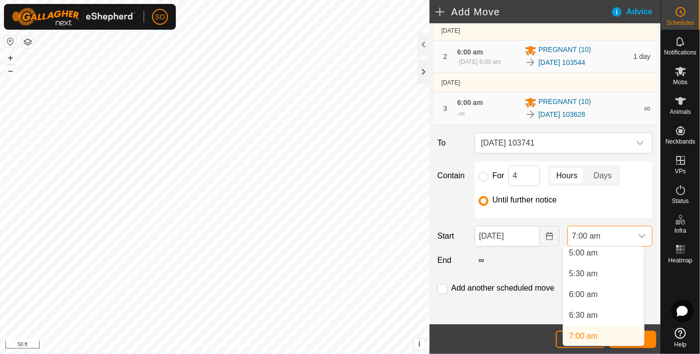
scroll to position [208, 0]
click at [593, 296] on li "6:00 am" at bounding box center [603, 298] width 81 height 20
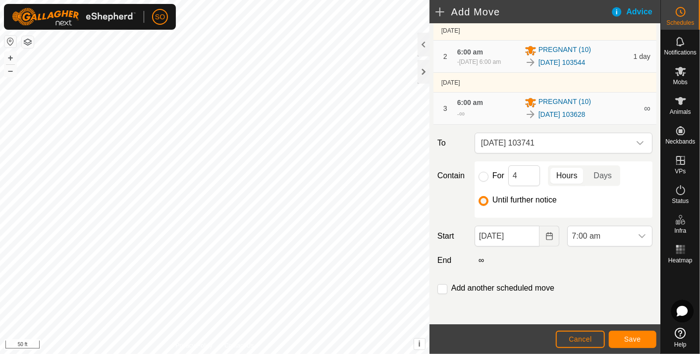
scroll to position [211, 0]
click at [629, 335] on button "Save" at bounding box center [633, 339] width 48 height 17
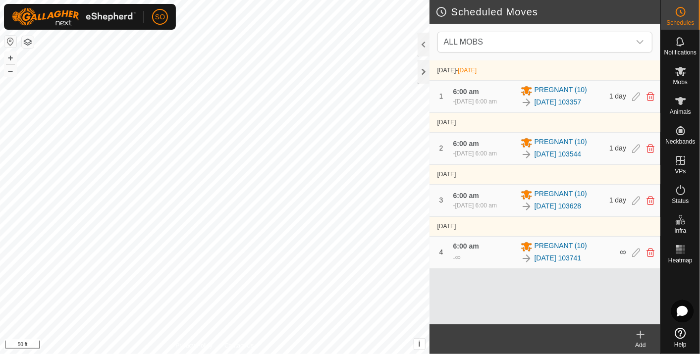
click at [640, 332] on icon at bounding box center [640, 334] width 0 height 7
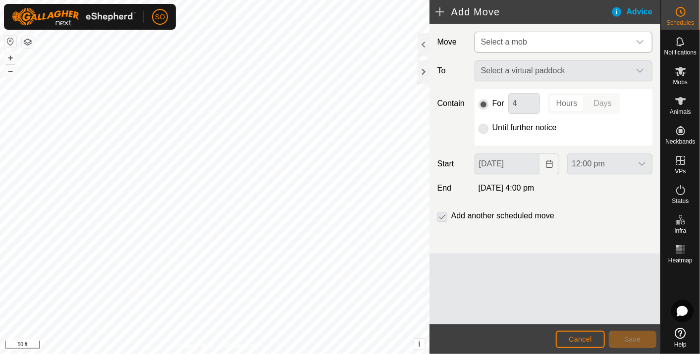
click at [641, 38] on icon "dropdown trigger" at bounding box center [640, 42] width 8 height 8
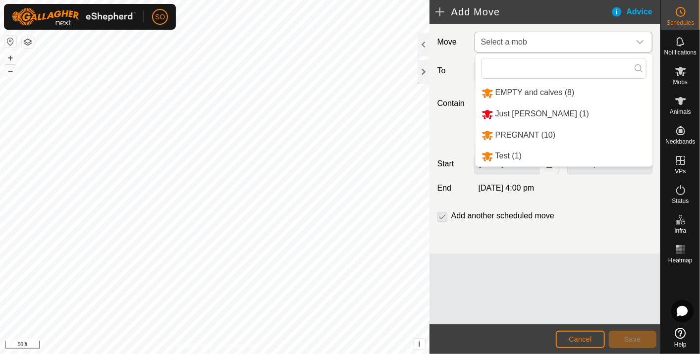
click at [510, 133] on li "PREGNANT (10)" at bounding box center [563, 135] width 177 height 20
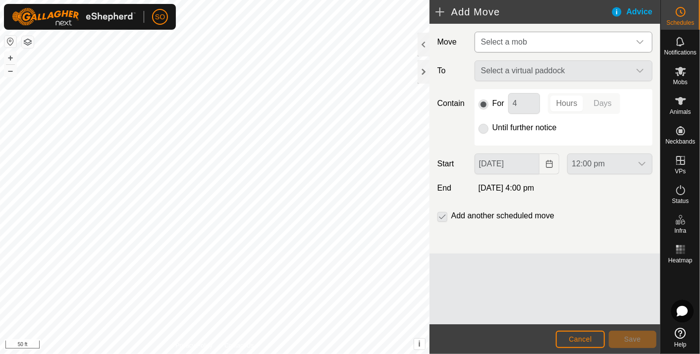
type input "[DATE]"
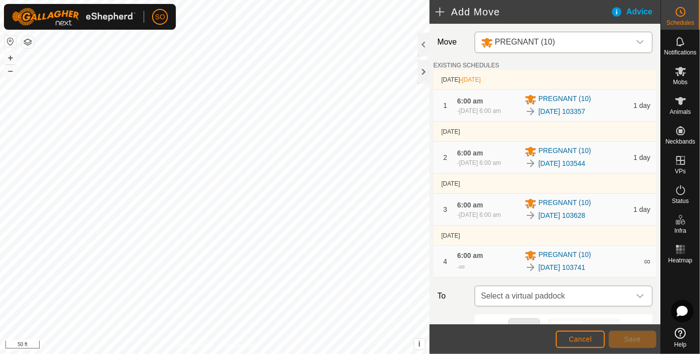
click at [636, 292] on icon "dropdown trigger" at bounding box center [640, 296] width 8 height 8
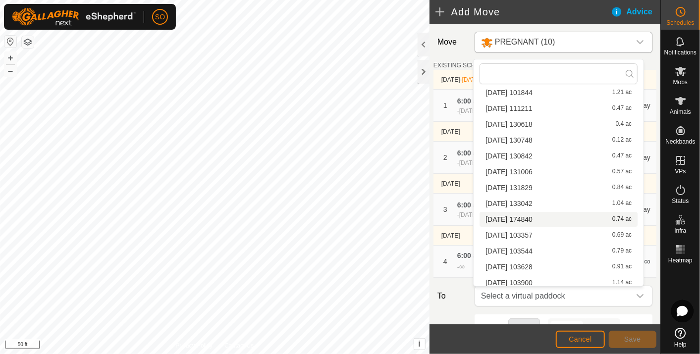
scroll to position [93, 0]
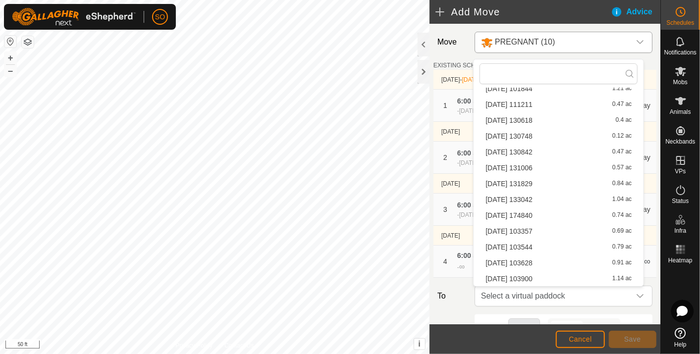
click at [537, 275] on li "[DATE] 103900 1.14 ac" at bounding box center [558, 278] width 158 height 15
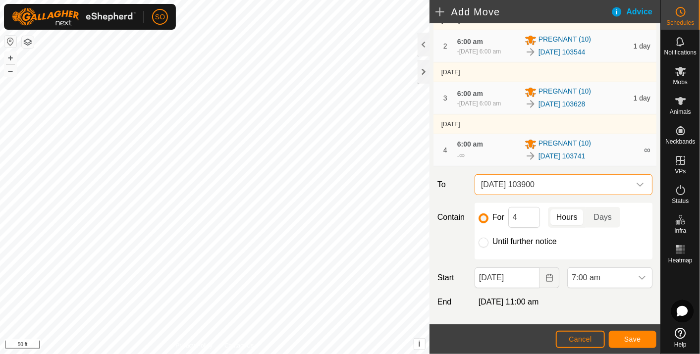
scroll to position [153, 0]
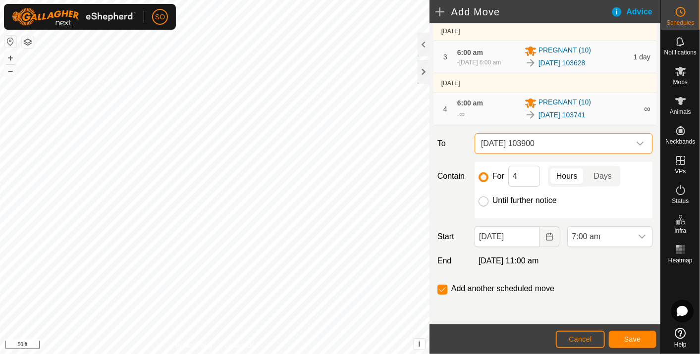
click at [479, 197] on input "Until further notice" at bounding box center [483, 202] width 10 height 10
radio input "true"
checkbox input "false"
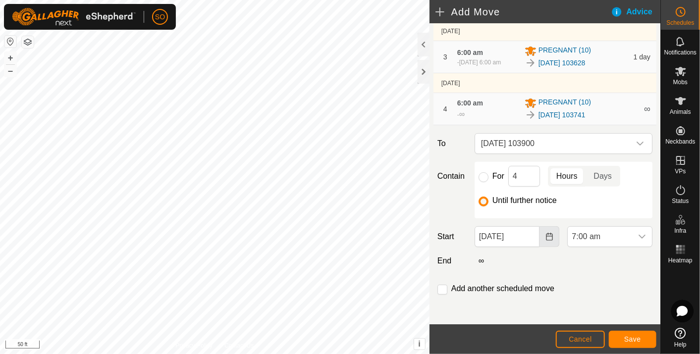
click at [546, 234] on icon "Choose Date" at bounding box center [549, 237] width 8 height 8
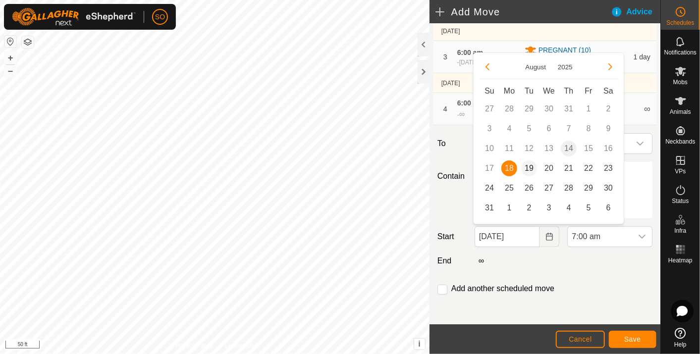
click at [529, 163] on span "19" at bounding box center [529, 168] width 16 height 16
type input "[DATE]"
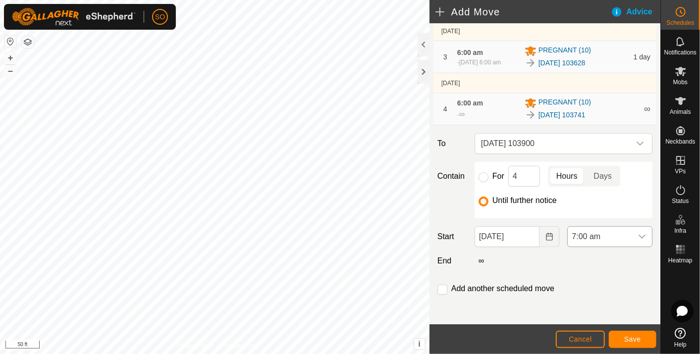
click at [638, 233] on icon "dropdown trigger" at bounding box center [642, 237] width 8 height 8
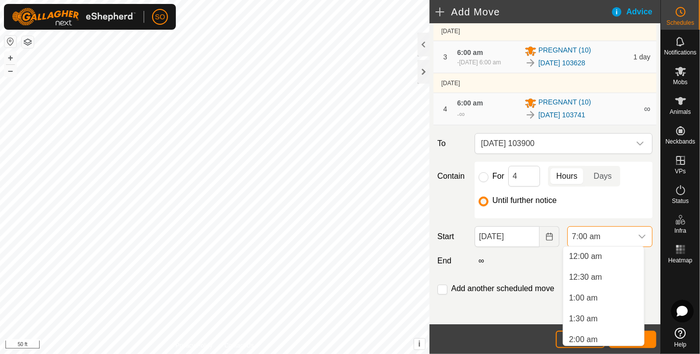
scroll to position [211, 0]
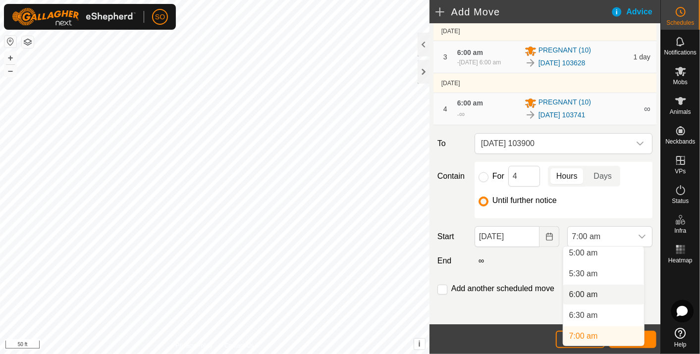
click at [594, 293] on li "6:00 am" at bounding box center [603, 295] width 81 height 20
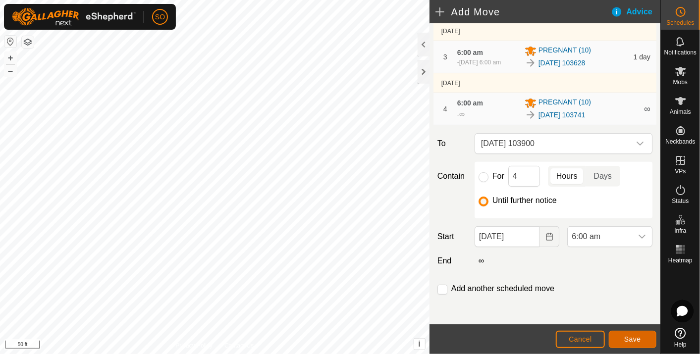
click at [632, 338] on span "Save" at bounding box center [632, 339] width 17 height 8
